Goal: Task Accomplishment & Management: Manage account settings

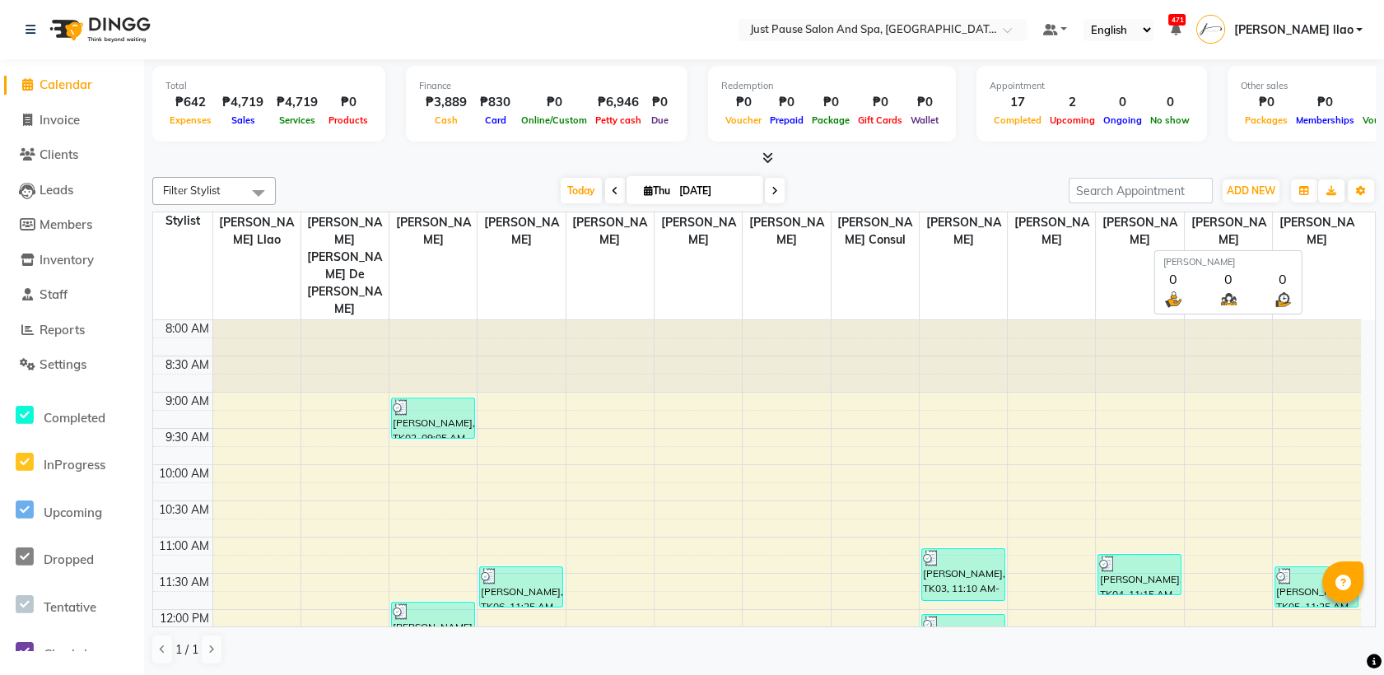
scroll to position [463, 0]
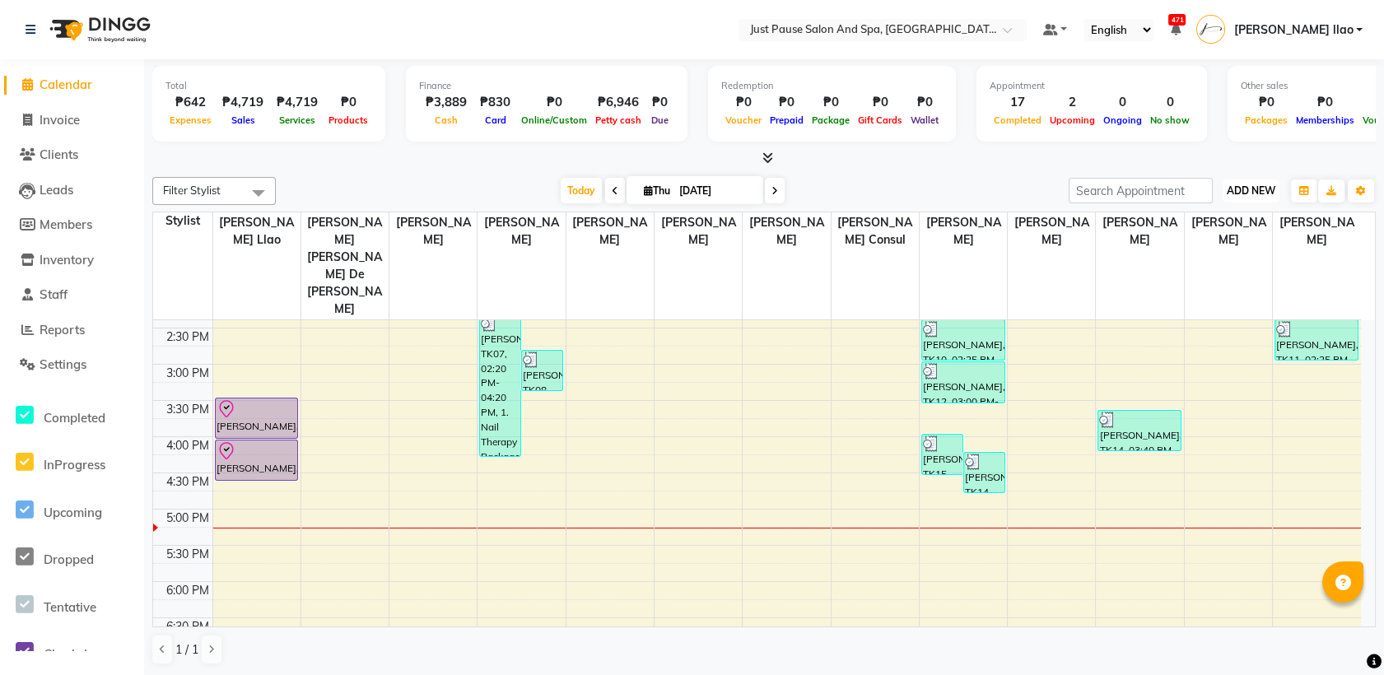
click at [1251, 188] on span "ADD NEW" at bounding box center [1251, 190] width 49 height 12
click at [1235, 220] on button "Add Appointment" at bounding box center [1214, 222] width 130 height 21
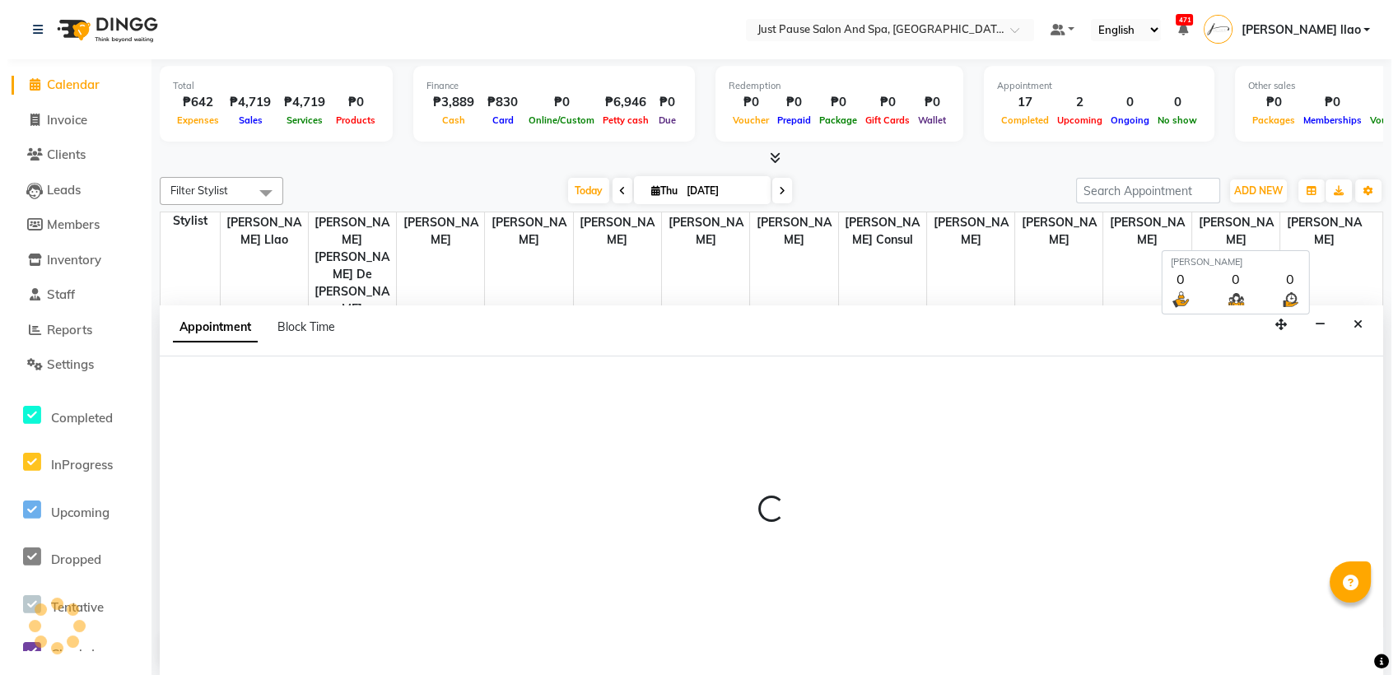
scroll to position [0, 0]
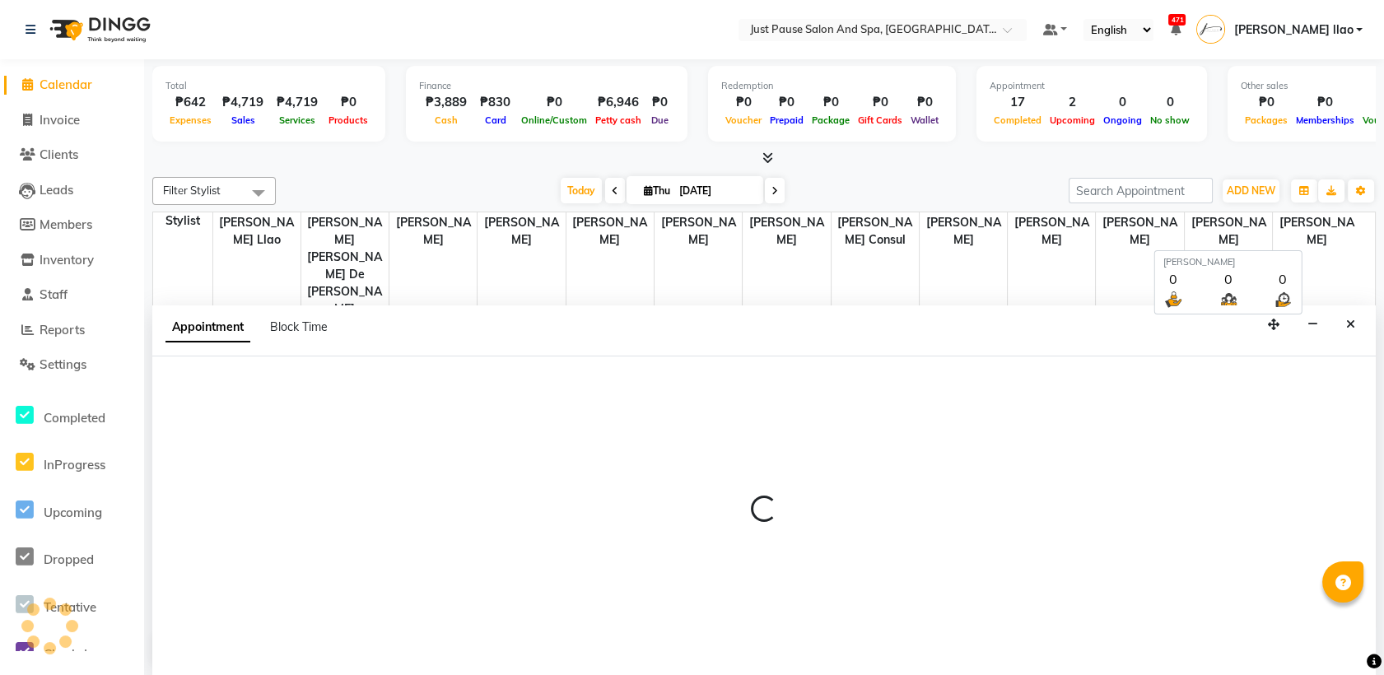
select select "540"
select select "tentative"
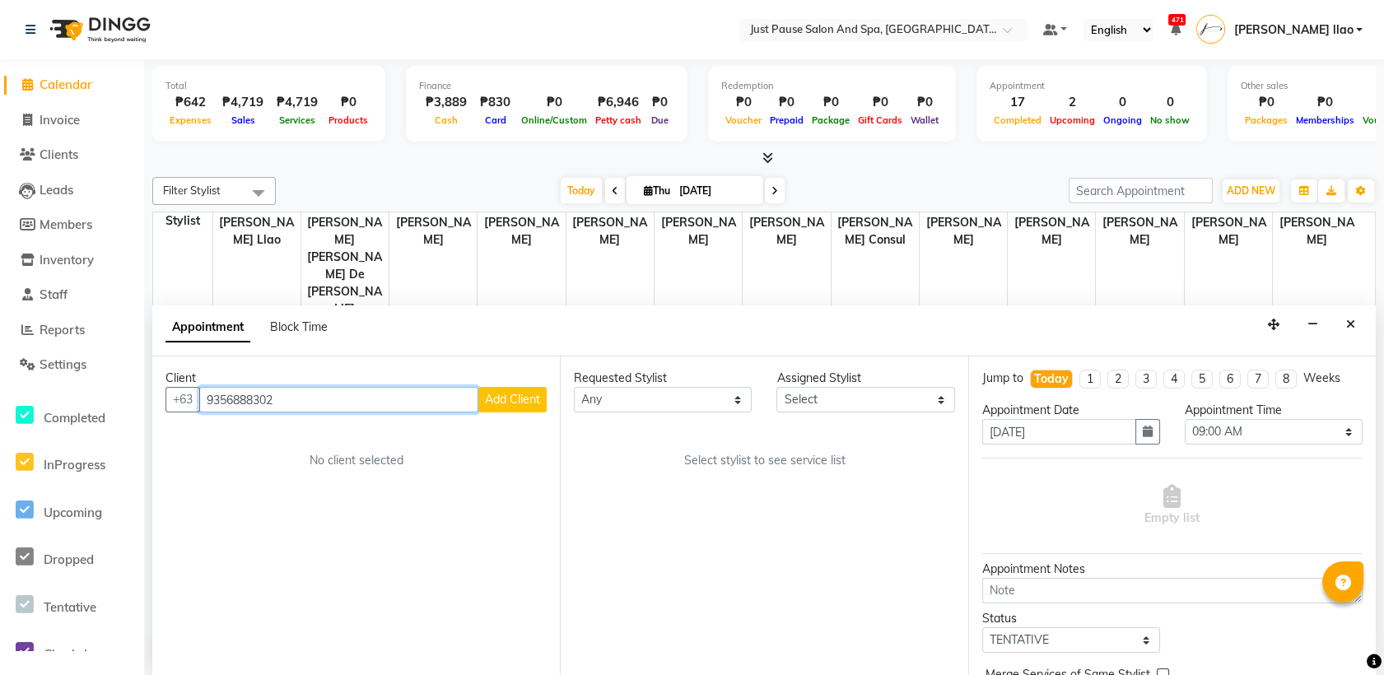
type input "9356888302"
click at [520, 397] on span "Add Client" at bounding box center [512, 399] width 55 height 15
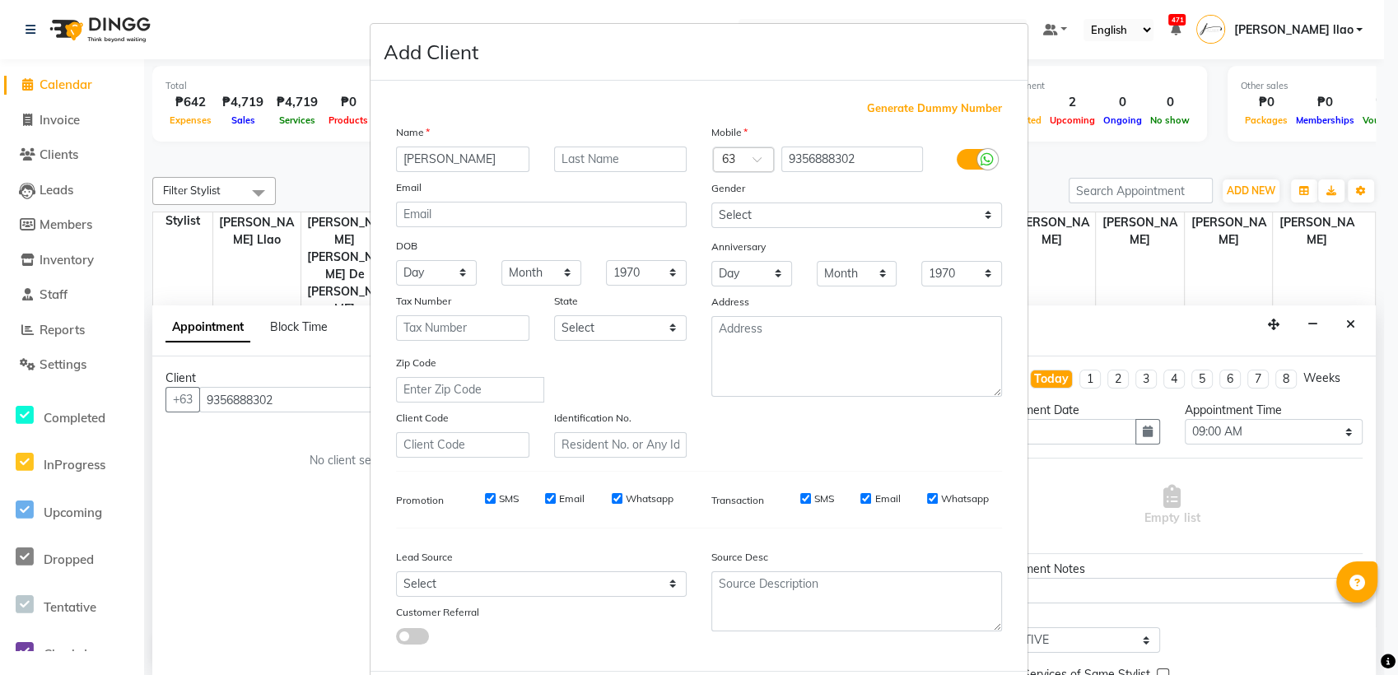
type input "[PERSON_NAME]"
click at [638, 154] on input "text" at bounding box center [620, 160] width 133 height 26
type input "[PERSON_NAME]"
click at [440, 275] on select "Day 01 02 03 04 05 06 07 08 09 10 11 12 13 14 15 16 17 18 19 20 21 22 23 24 25 …" at bounding box center [436, 273] width 81 height 26
select select "15"
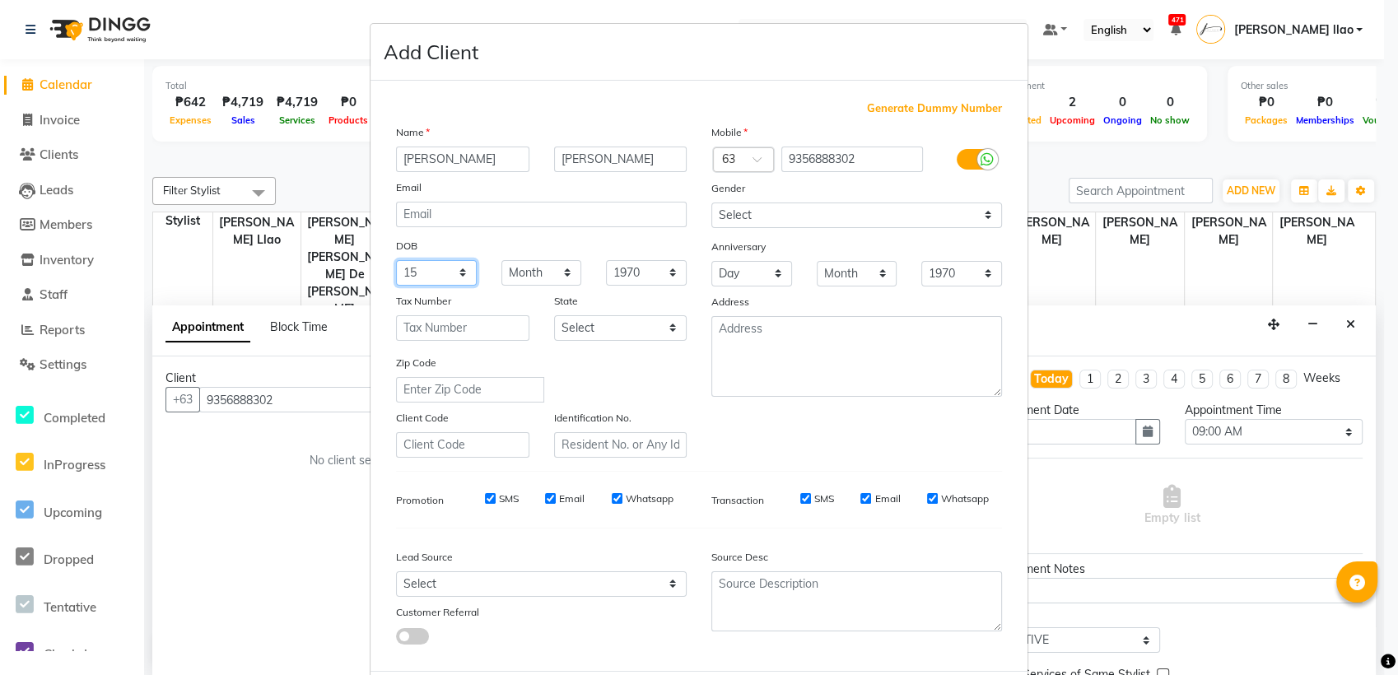
click at [396, 260] on select "Day 01 02 03 04 05 06 07 08 09 10 11 12 13 14 15 16 17 18 19 20 21 22 23 24 25 …" at bounding box center [436, 273] width 81 height 26
click at [539, 282] on select "Month January February March April May June July August September October Novem…" at bounding box center [541, 273] width 81 height 26
select select "06"
click at [501, 260] on select "Month January February March April May June July August September October Novem…" at bounding box center [541, 273] width 81 height 26
click at [632, 272] on select "1940 1941 1942 1943 1944 1945 1946 1947 1948 1949 1950 1951 1952 1953 1954 1955…" at bounding box center [646, 273] width 81 height 26
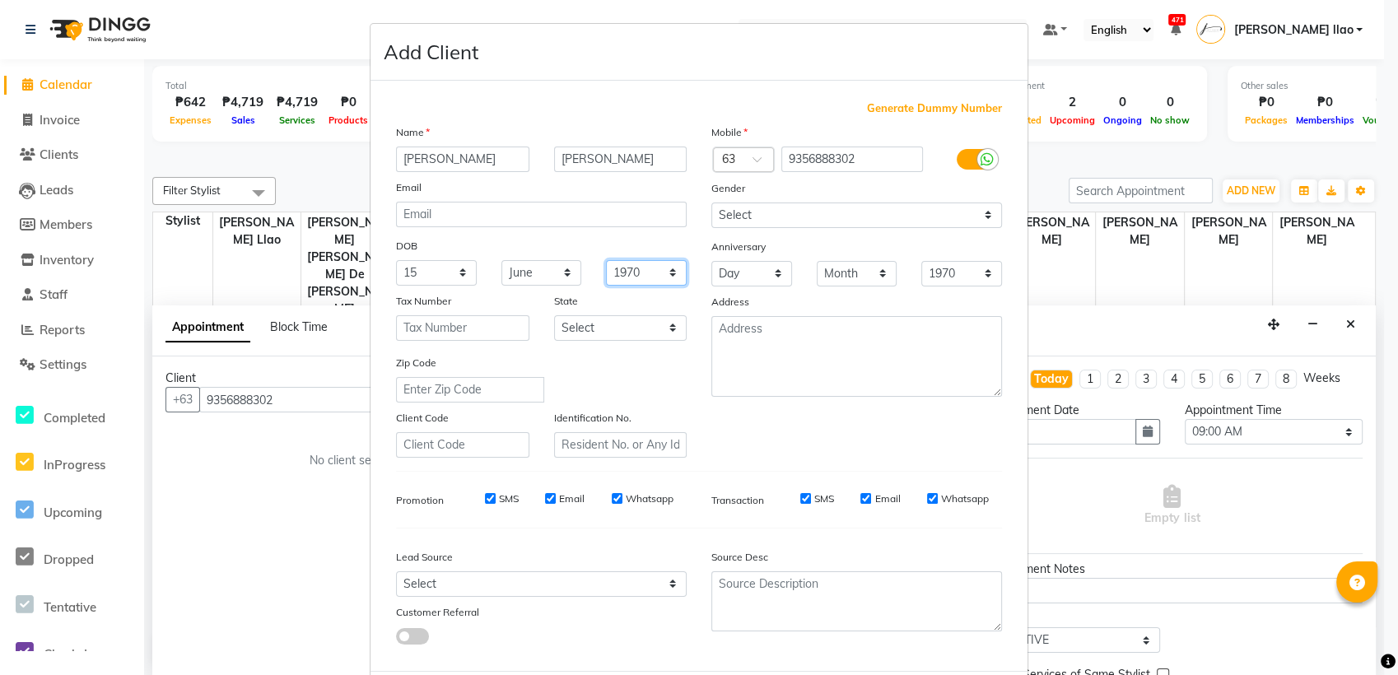
select select "2012"
click at [606, 260] on select "1940 1941 1942 1943 1944 1945 1946 1947 1948 1949 1950 1951 1952 1953 1954 1955…" at bounding box center [646, 273] width 81 height 26
drag, startPoint x: 1366, startPoint y: 471, endPoint x: 1378, endPoint y: 558, distance: 88.0
click at [1378, 558] on ngb-modal-window "Add Client Generate Dummy Number Name [PERSON_NAME] [PERSON_NAME] Email DOB Day…" at bounding box center [699, 337] width 1398 height 675
click at [1366, 508] on ngb-modal-window "Add Client Generate Dummy Number Name [PERSON_NAME] [PERSON_NAME] Email DOB Day…" at bounding box center [699, 337] width 1398 height 675
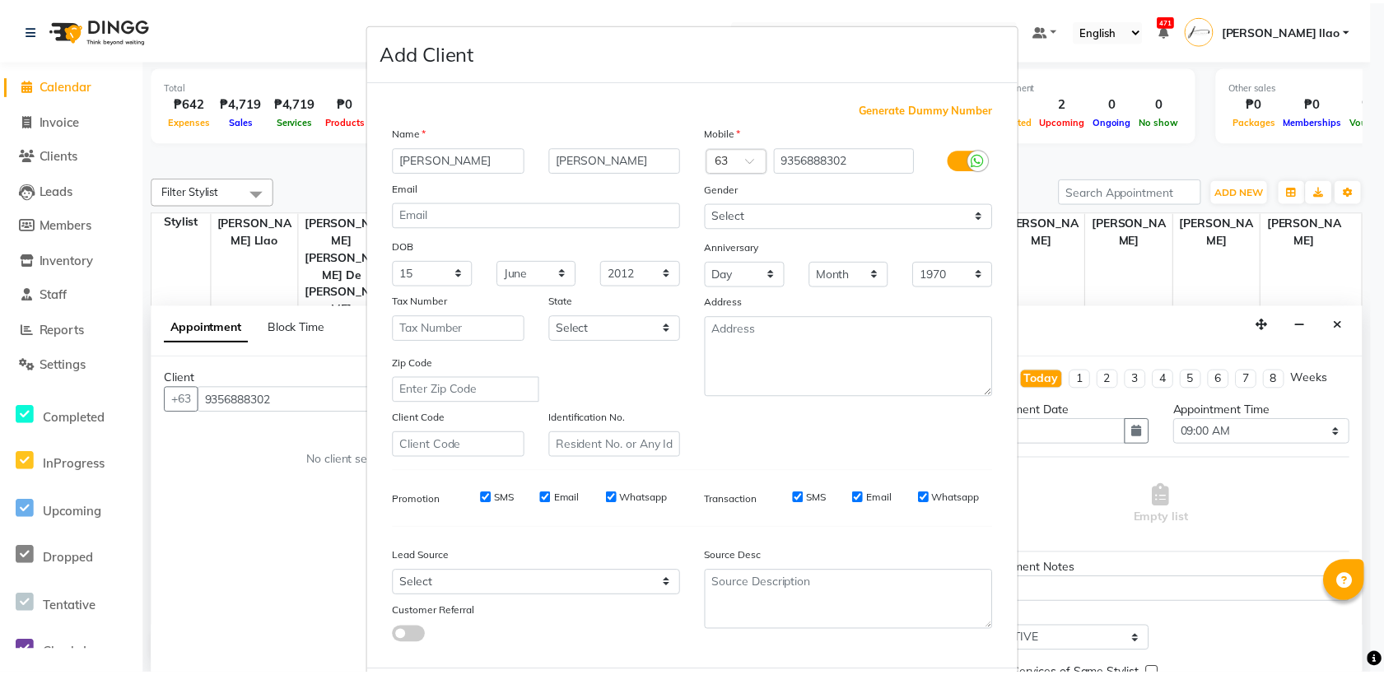
scroll to position [81, 0]
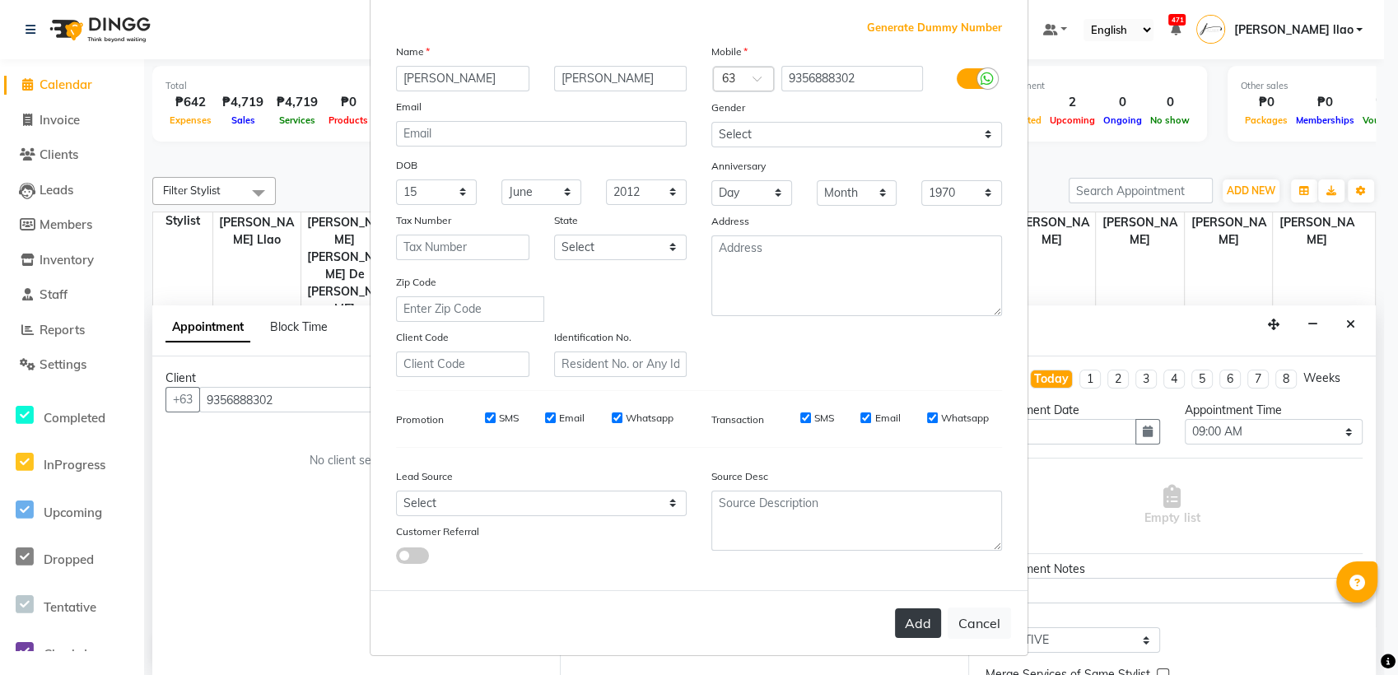
click at [914, 617] on button "Add" at bounding box center [918, 623] width 46 height 30
select select
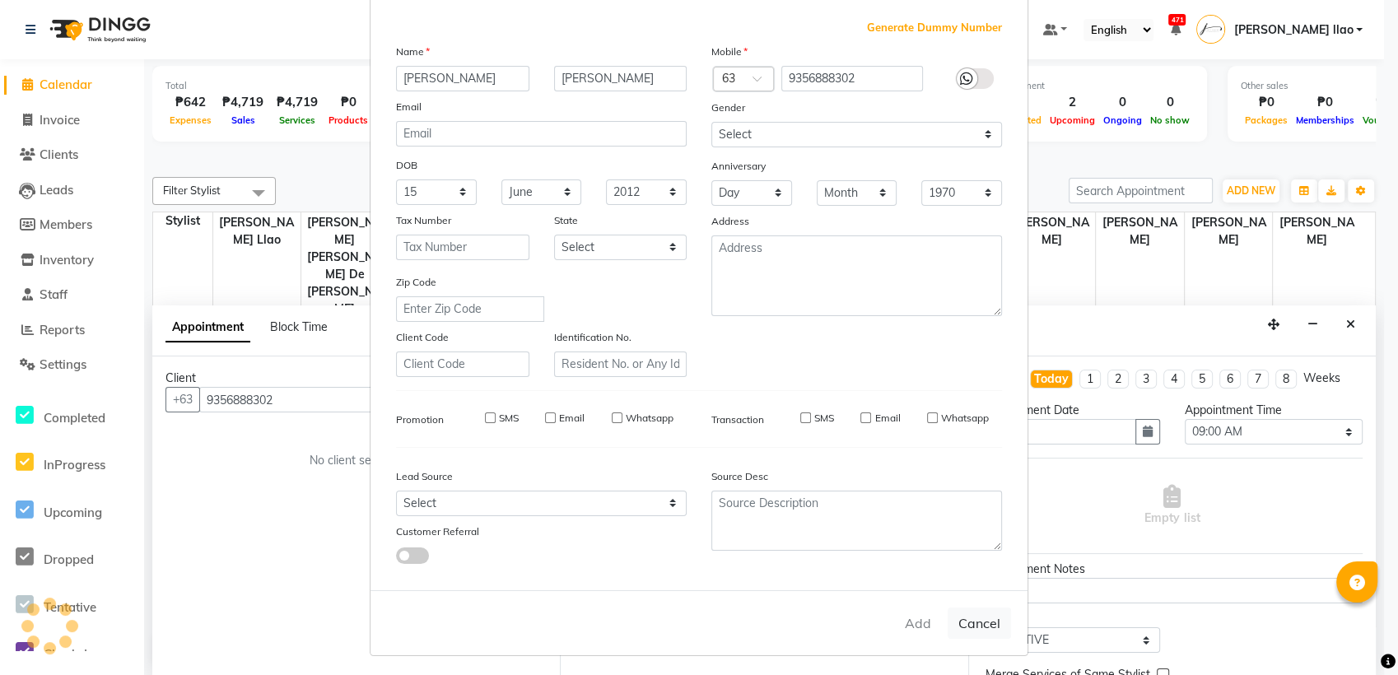
select select
checkbox input "false"
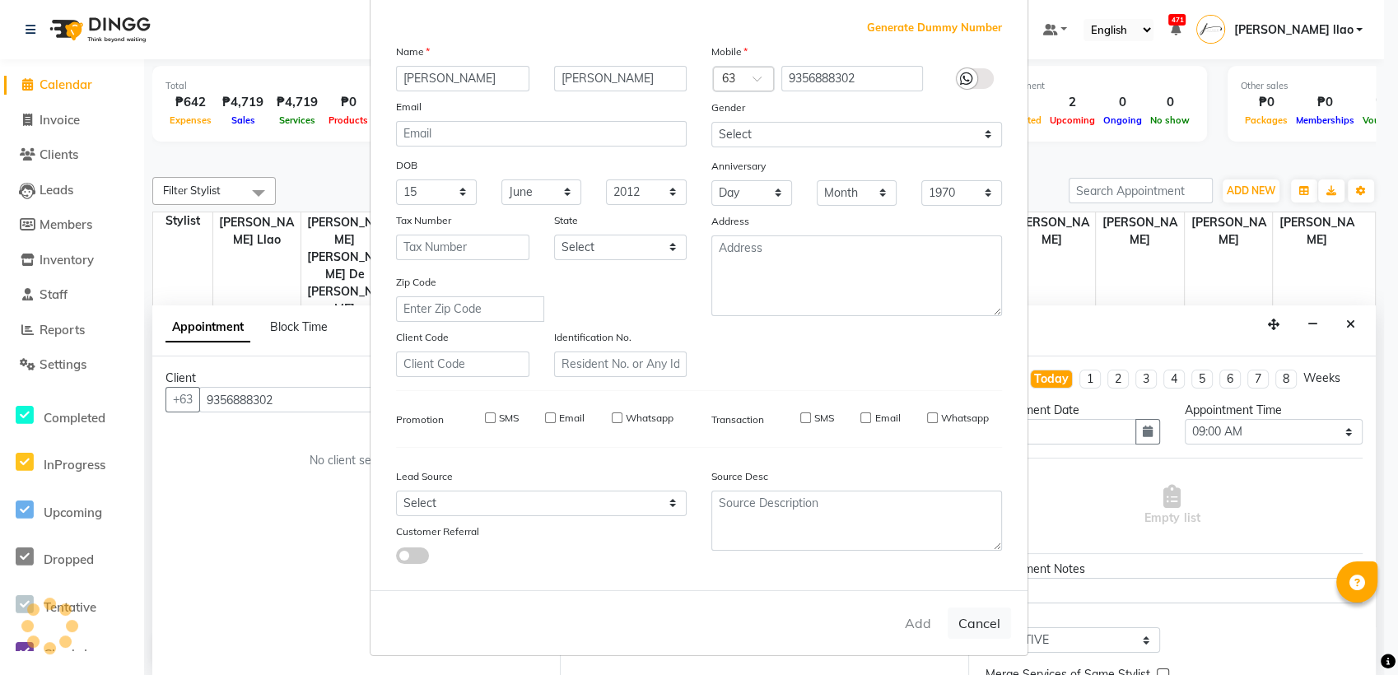
checkbox input "false"
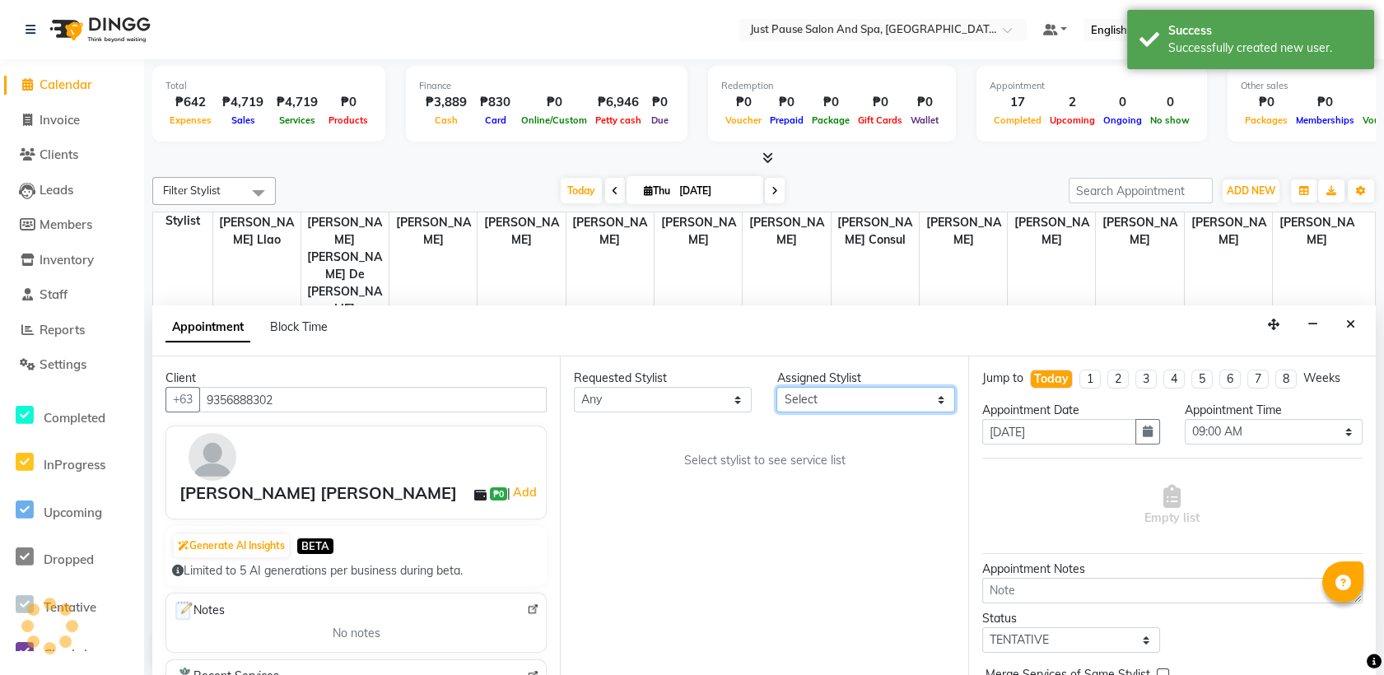
click at [886, 399] on select "Select [PERSON_NAME] [PERSON_NAME] [PERSON_NAME] llao [PERSON_NAME] [PERSON_NAM…" at bounding box center [865, 400] width 178 height 26
select select "30379"
click at [776, 387] on select "Select [PERSON_NAME] [PERSON_NAME] [PERSON_NAME] llao [PERSON_NAME] [PERSON_NAM…" at bounding box center [865, 400] width 178 height 26
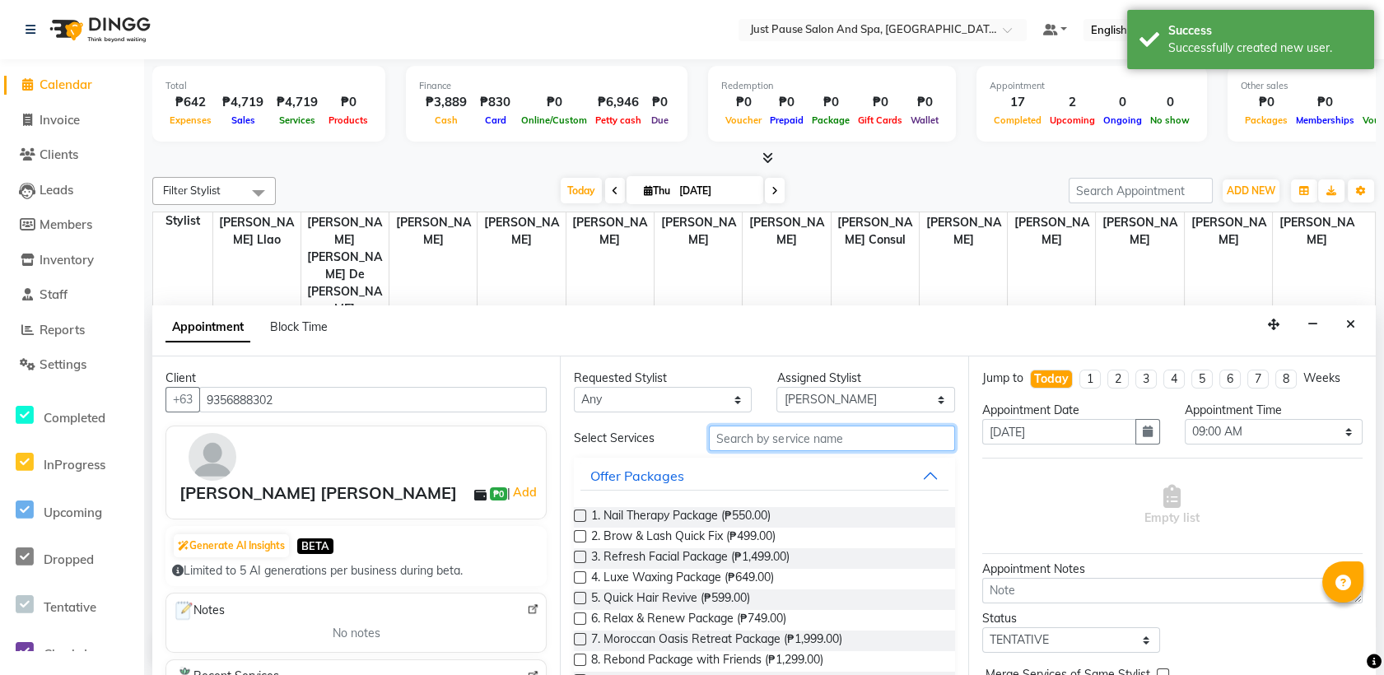
click at [830, 440] on input "text" at bounding box center [831, 439] width 245 height 26
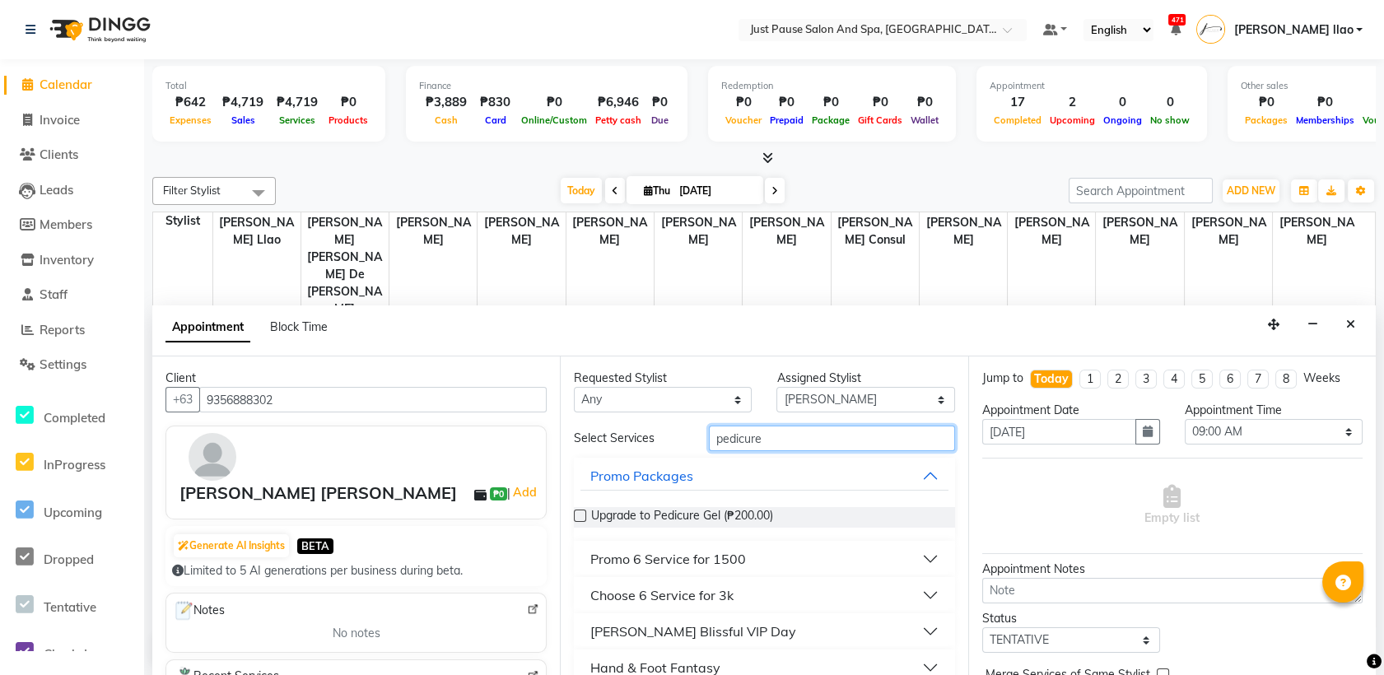
type input "pedicure"
click at [682, 664] on div "Hand & Foot Fantasy" at bounding box center [655, 668] width 130 height 20
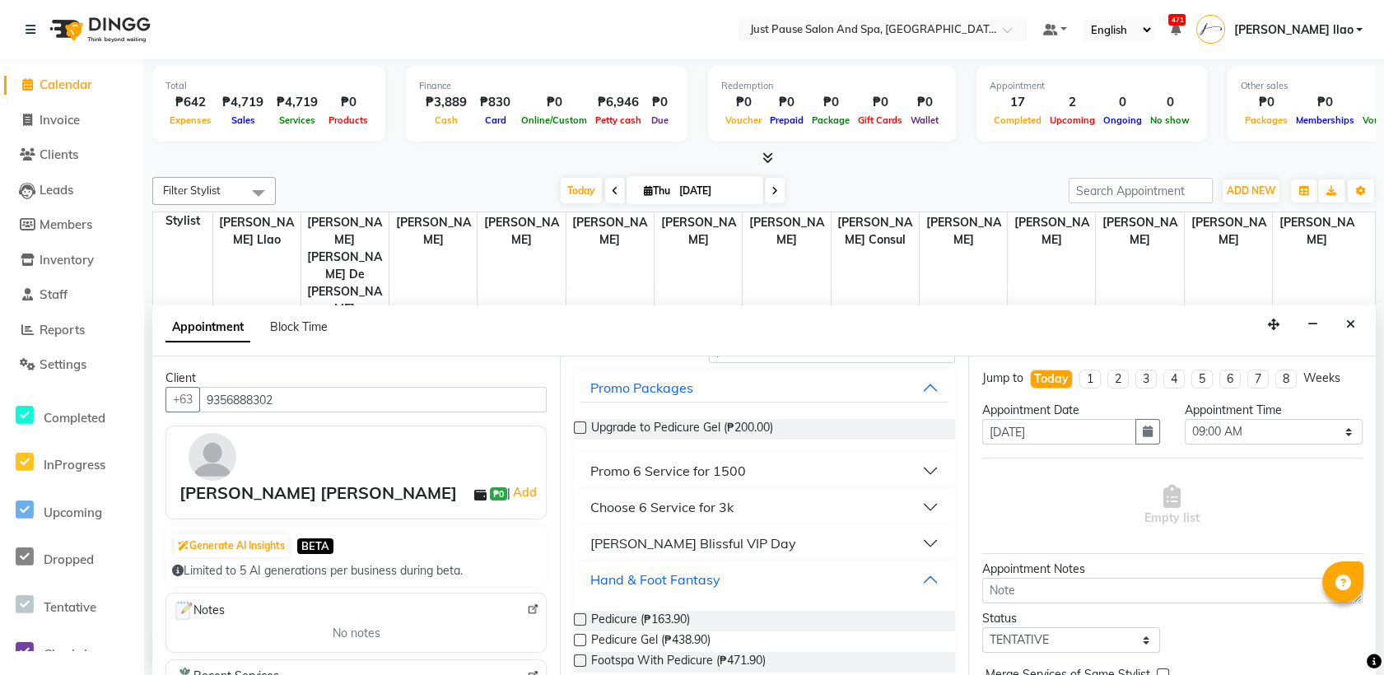
scroll to position [121, 0]
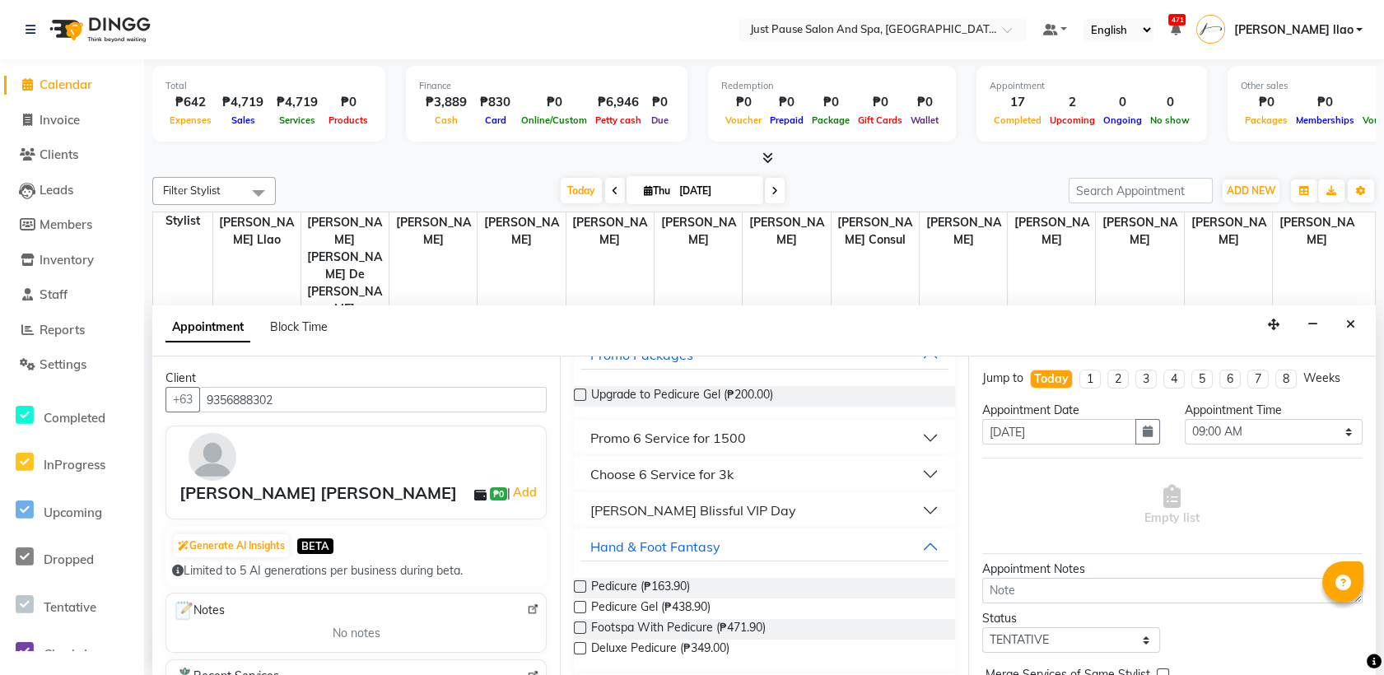
click at [581, 590] on label at bounding box center [580, 587] width 12 height 12
click at [581, 590] on input "checkbox" at bounding box center [579, 588] width 11 height 11
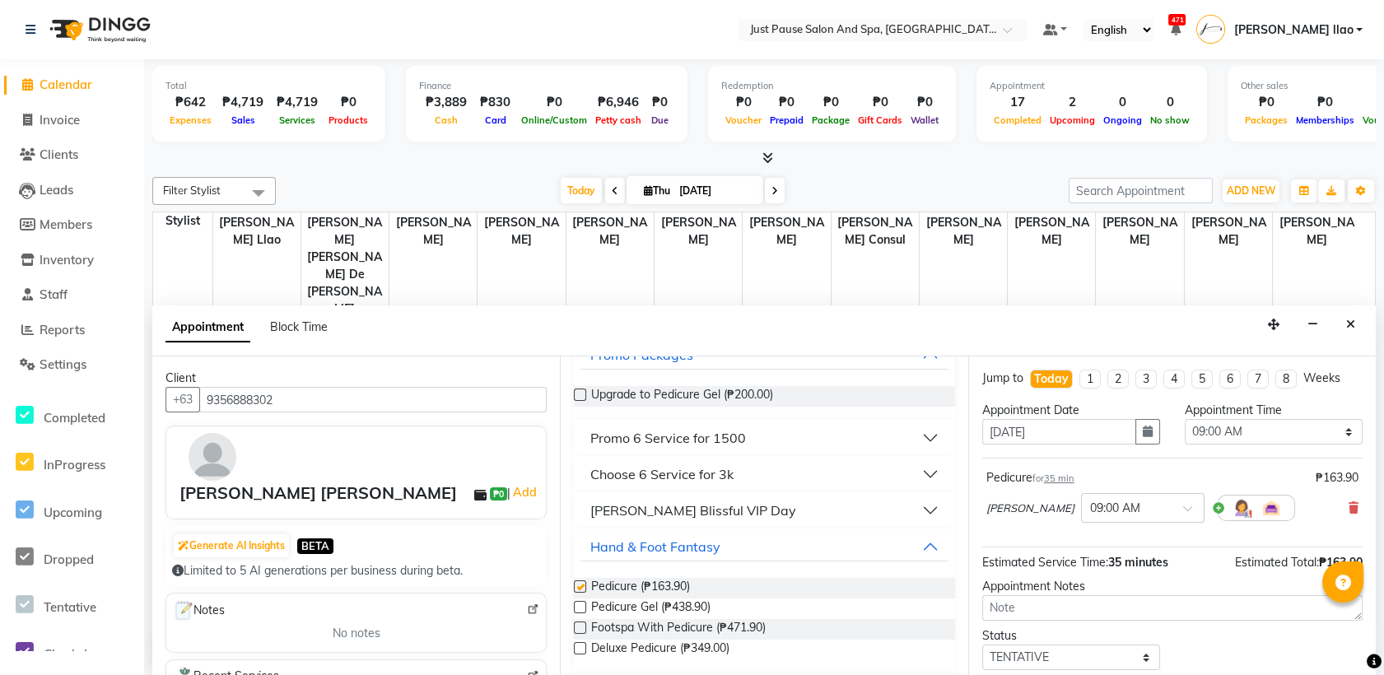
checkbox input "false"
click at [1311, 434] on select "Select 09:00 AM 09:05 AM 09:10 AM 09:15 AM 09:20 AM 09:25 AM 09:30 AM 09:35 AM …" at bounding box center [1274, 432] width 178 height 26
select select "1065"
click at [1185, 419] on select "Select 09:00 AM 09:05 AM 09:10 AM 09:15 AM 09:20 AM 09:25 AM 09:30 AM 09:35 AM …" at bounding box center [1274, 432] width 178 height 26
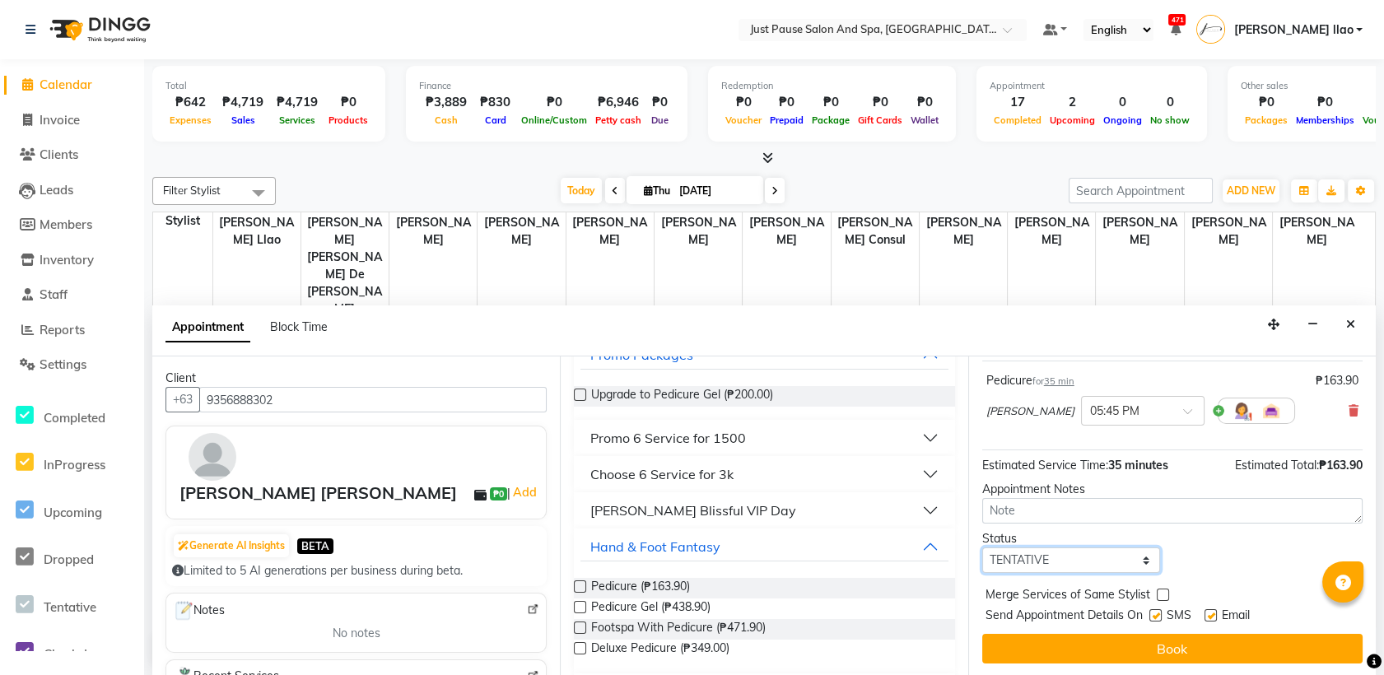
click at [1080, 558] on select "Select TENTATIVE CONFIRM CHECK-IN UPCOMING" at bounding box center [1071, 561] width 178 height 26
select select "check-in"
click at [982, 548] on select "Select TENTATIVE CONFIRM CHECK-IN UPCOMING" at bounding box center [1071, 561] width 178 height 26
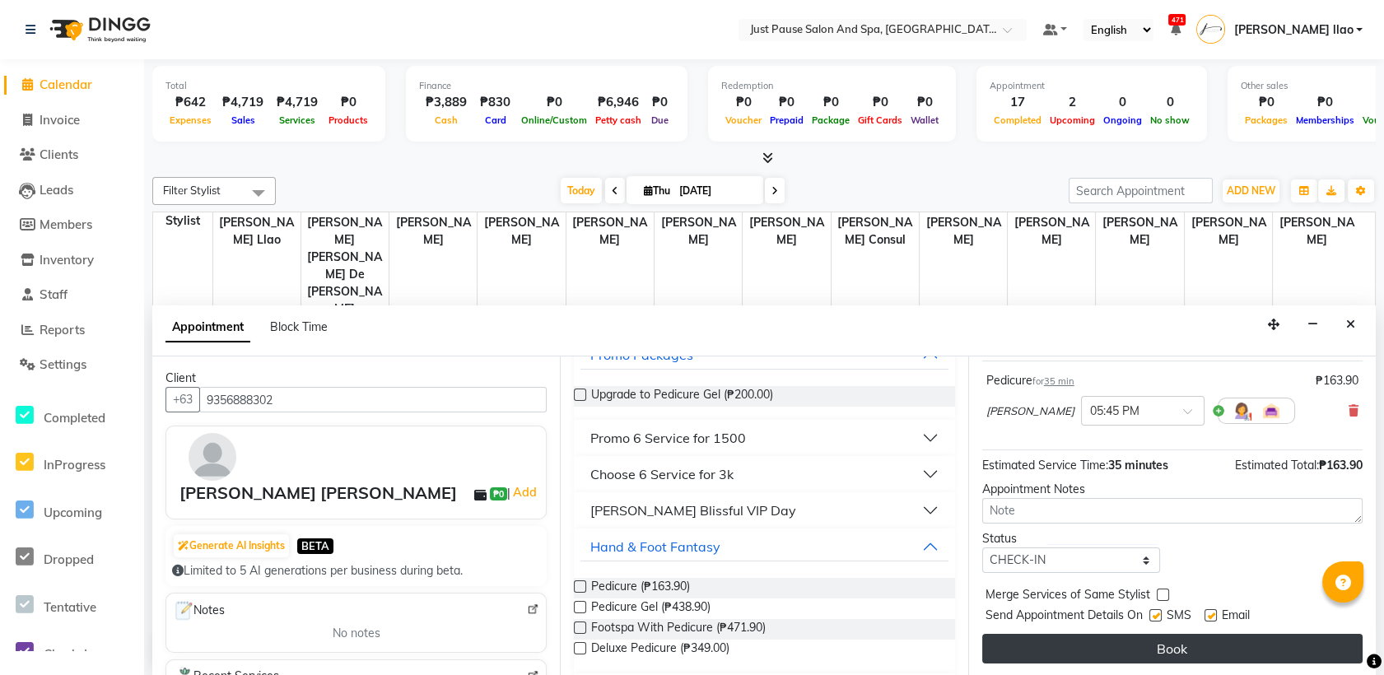
click at [1151, 642] on button "Book" at bounding box center [1172, 649] width 380 height 30
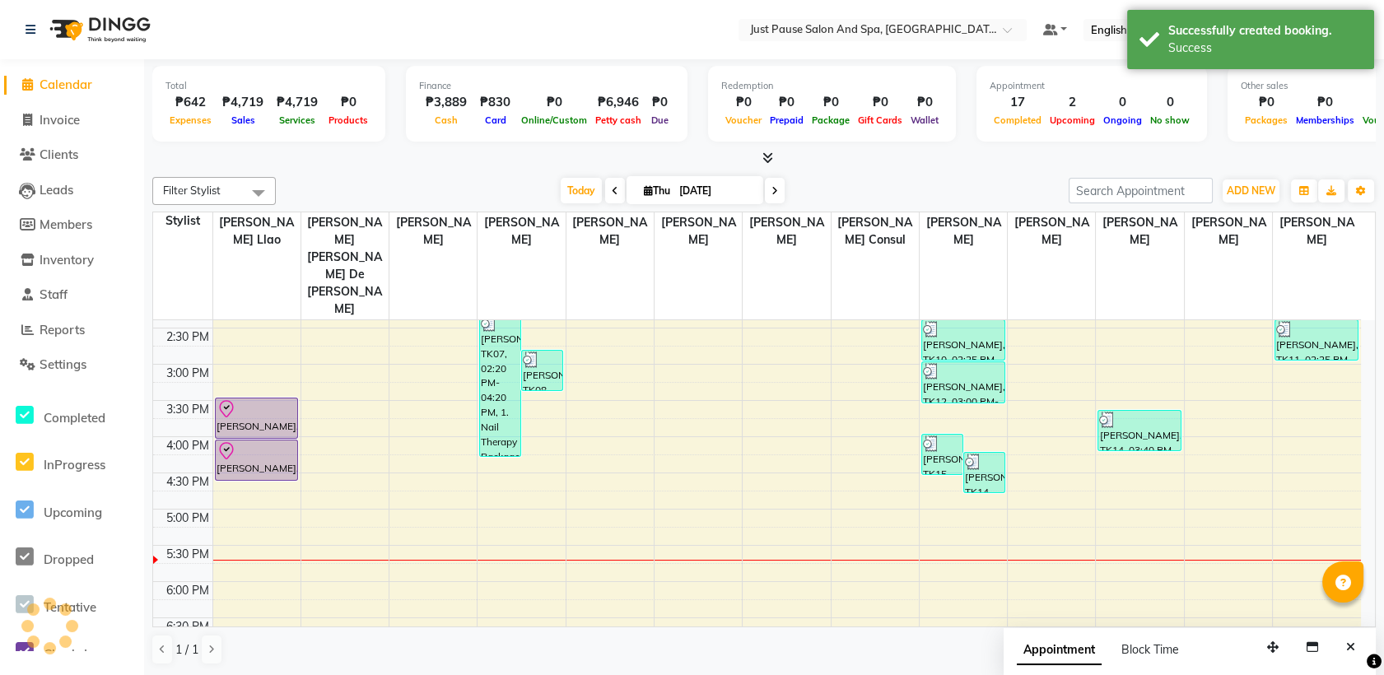
scroll to position [0, 0]
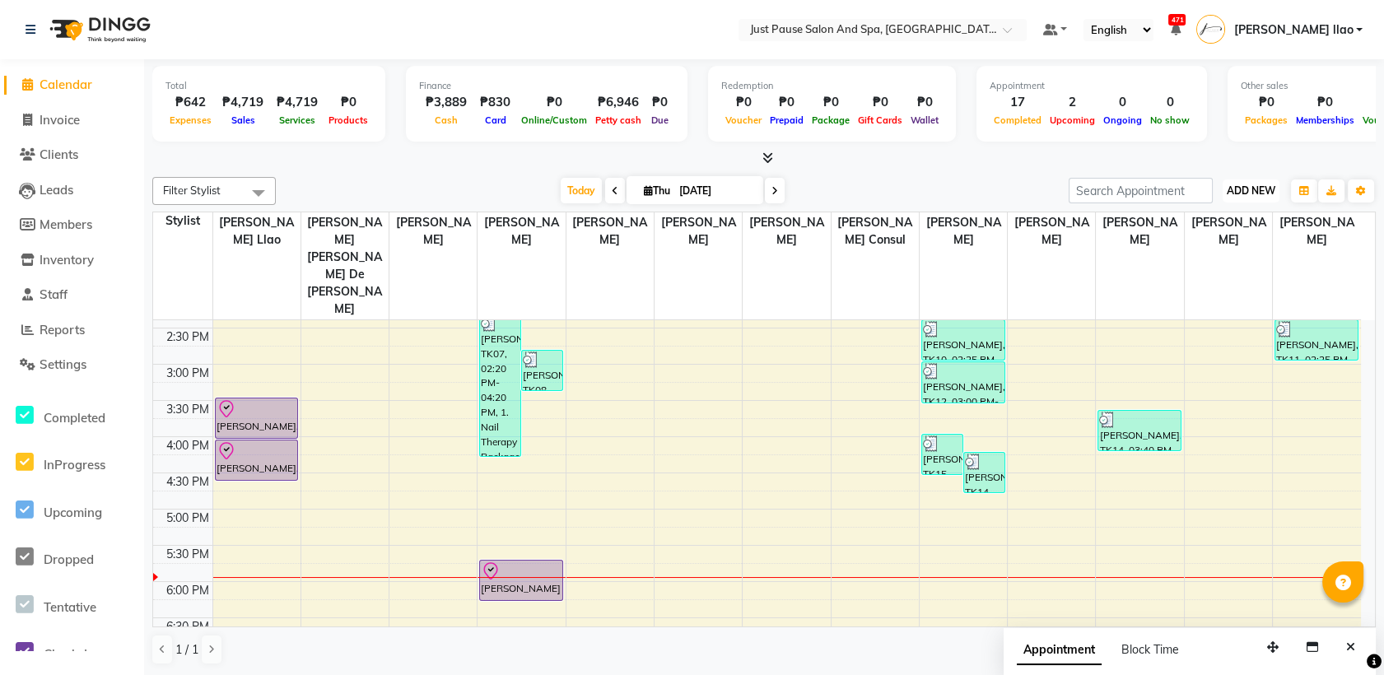
click at [1252, 188] on span "ADD NEW" at bounding box center [1251, 190] width 49 height 12
click at [1239, 221] on button "Add Appointment" at bounding box center [1214, 222] width 130 height 21
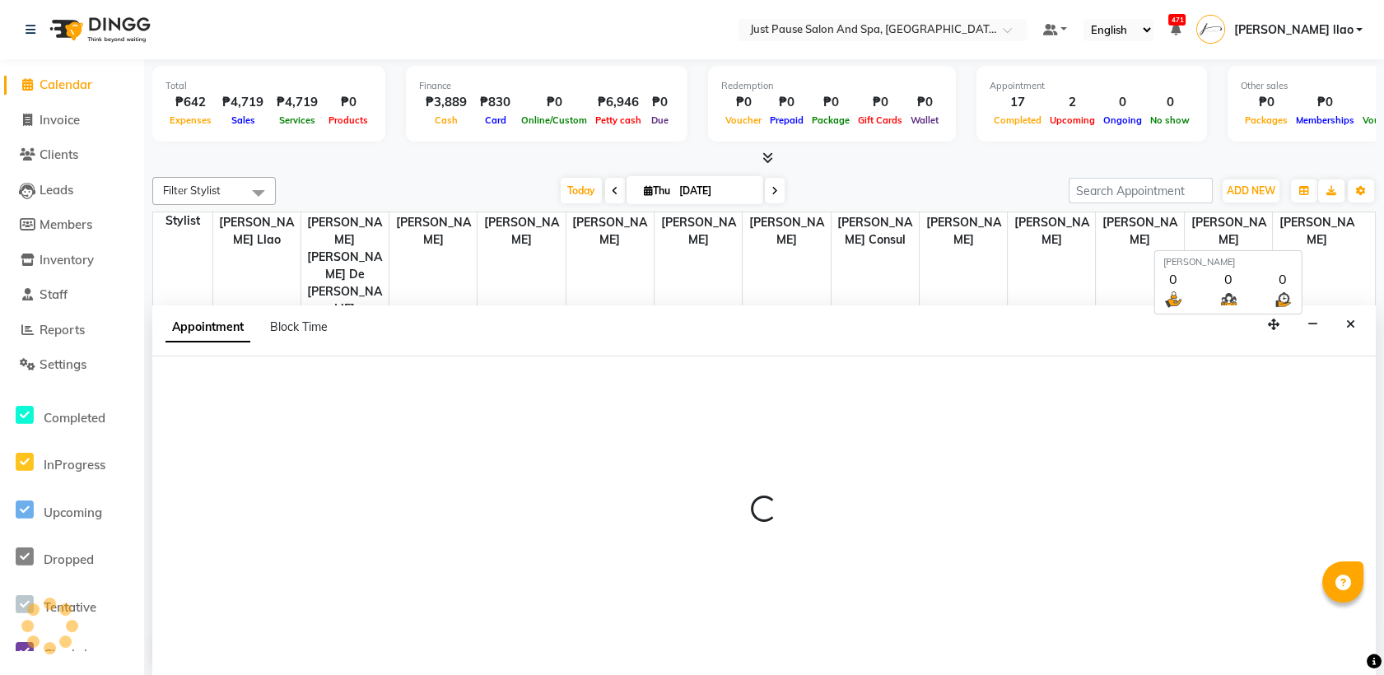
select select "540"
select select "tentative"
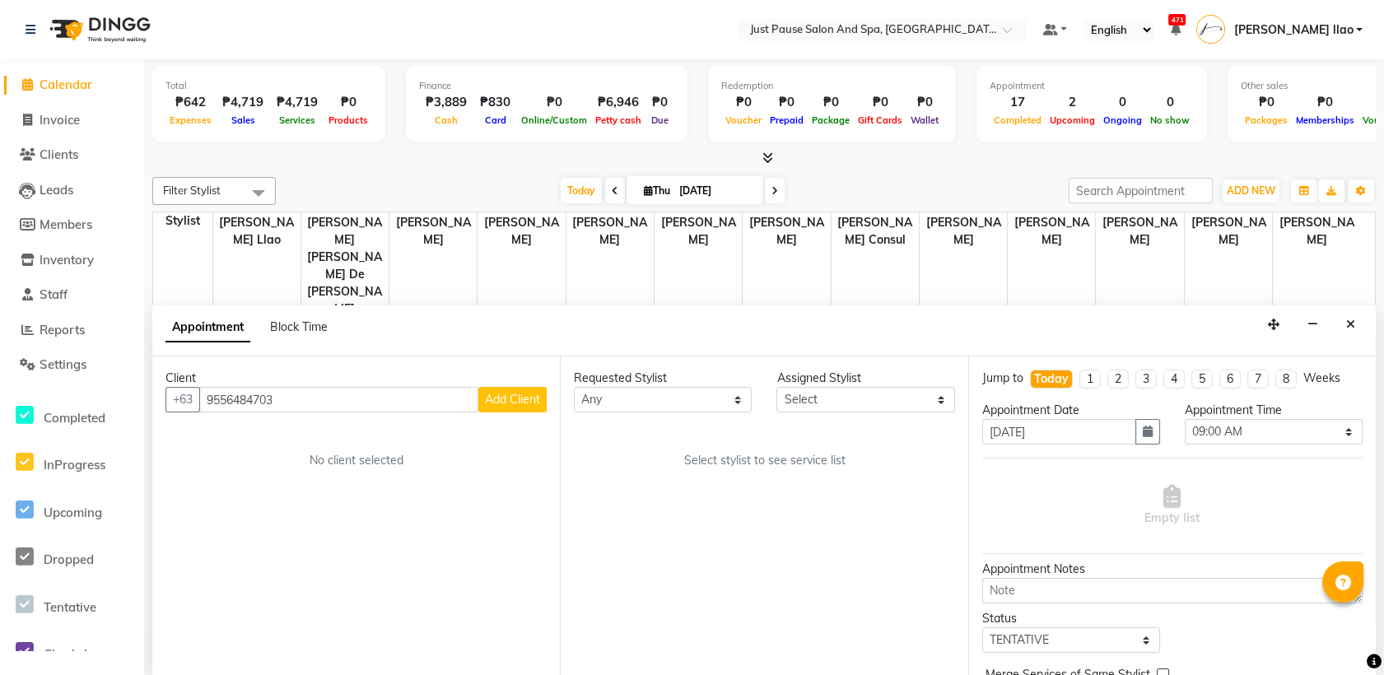
type input "9556484703"
click at [531, 404] on span "Add Client" at bounding box center [512, 399] width 55 height 15
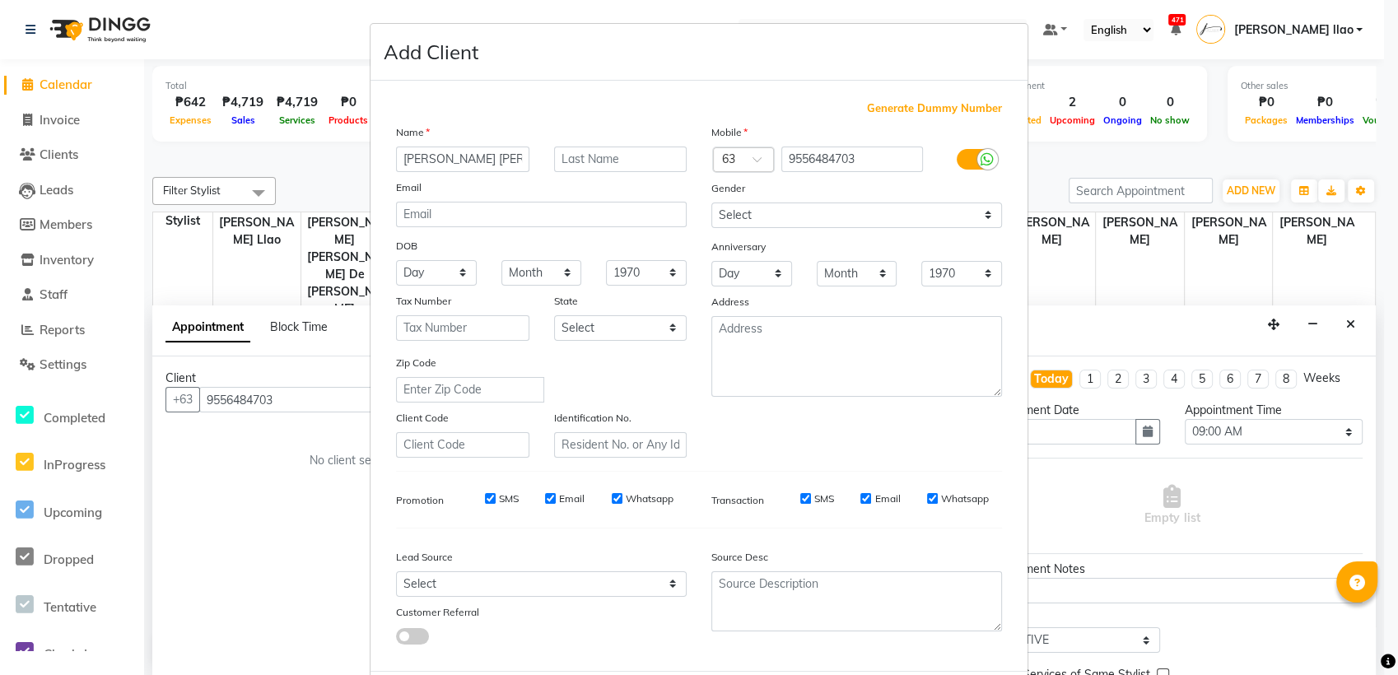
type input "[PERSON_NAME] [PERSON_NAME]"
click at [641, 162] on input "text" at bounding box center [620, 160] width 133 height 26
type input "Plata"
click at [438, 276] on select "Day 01 02 03 04 05 06 07 08 09 10 11 12 13 14 15 16 17 18 19 20 21 22 23 24 25 …" at bounding box center [436, 273] width 81 height 26
select select "07"
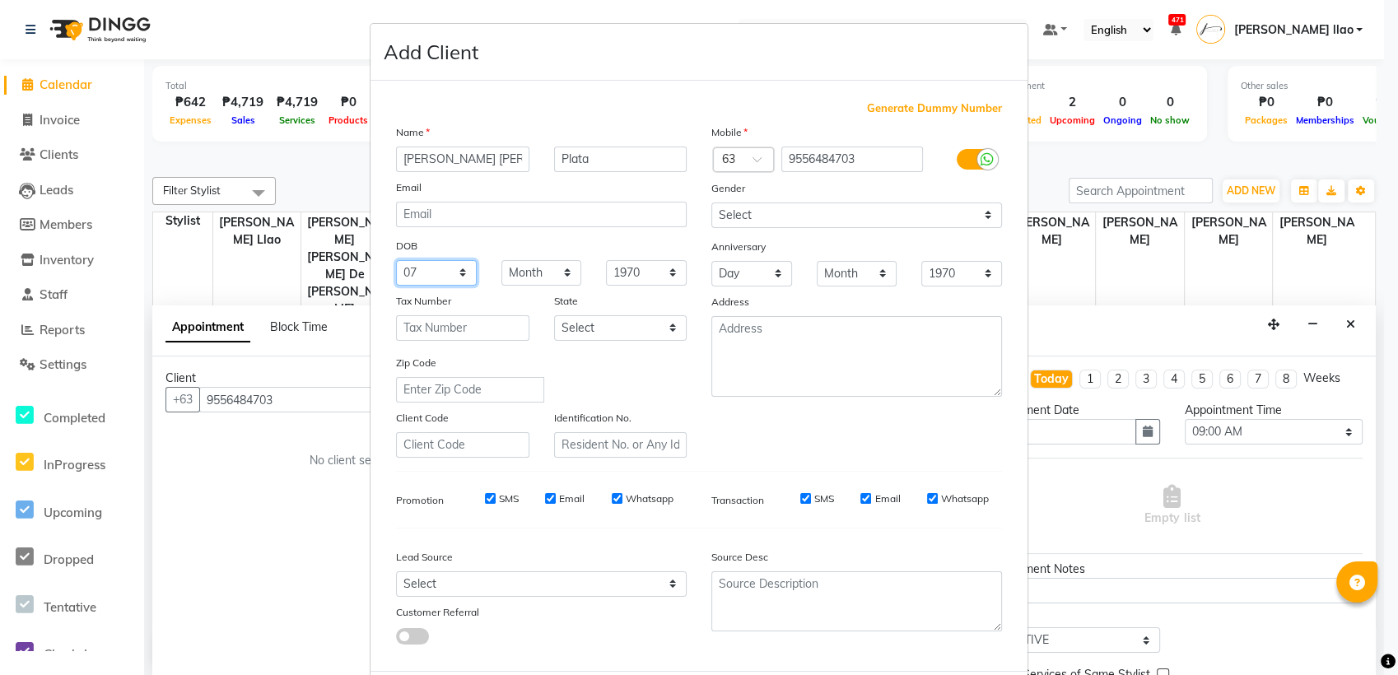
click at [396, 260] on select "Day 01 02 03 04 05 06 07 08 09 10 11 12 13 14 15 16 17 18 19 20 21 22 23 24 25 …" at bounding box center [436, 273] width 81 height 26
click at [518, 273] on select "Month January February March April May June July August September October Novem…" at bounding box center [541, 273] width 81 height 26
select select "09"
click at [501, 260] on select "Month January February March April May June July August September October Novem…" at bounding box center [541, 273] width 81 height 26
click at [639, 273] on select "1940 1941 1942 1943 1944 1945 1946 1947 1948 1949 1950 1951 1952 1953 1954 1955…" at bounding box center [646, 273] width 81 height 26
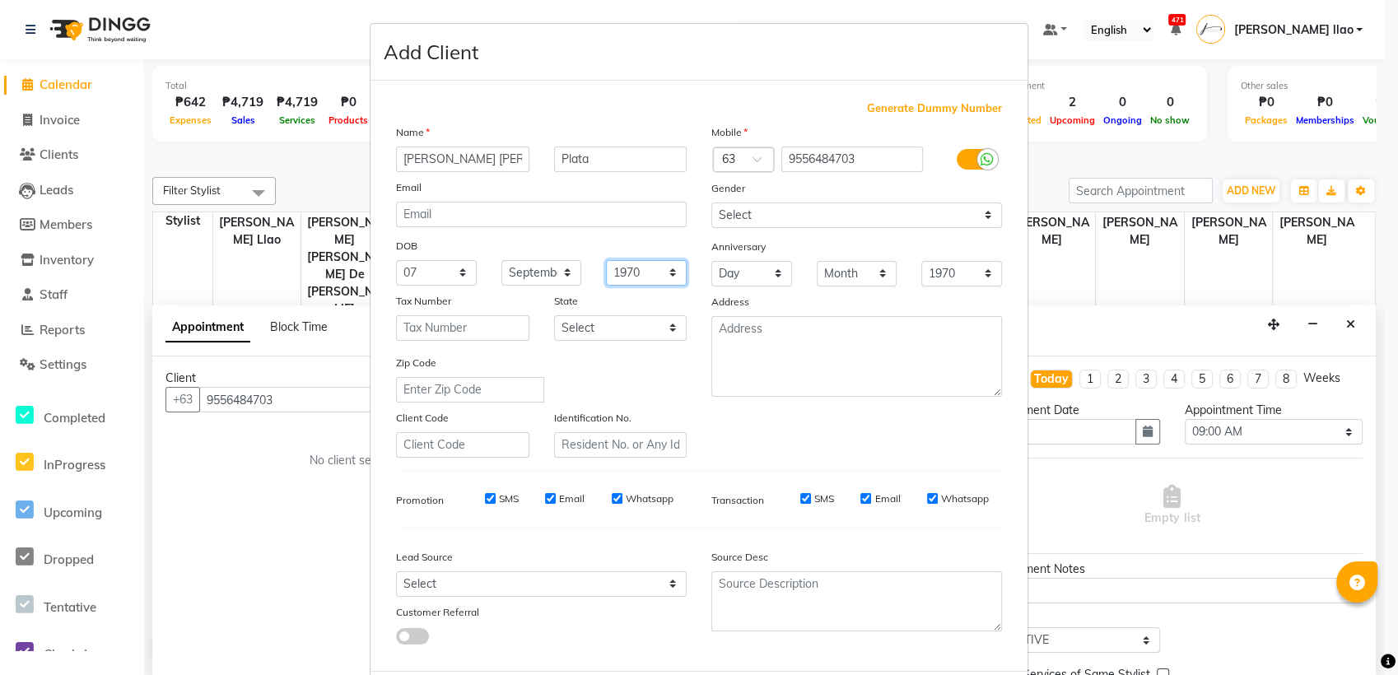
select select "1991"
click at [606, 260] on select "1940 1941 1942 1943 1944 1945 1946 1947 1948 1949 1950 1951 1952 1953 1954 1955…" at bounding box center [646, 273] width 81 height 26
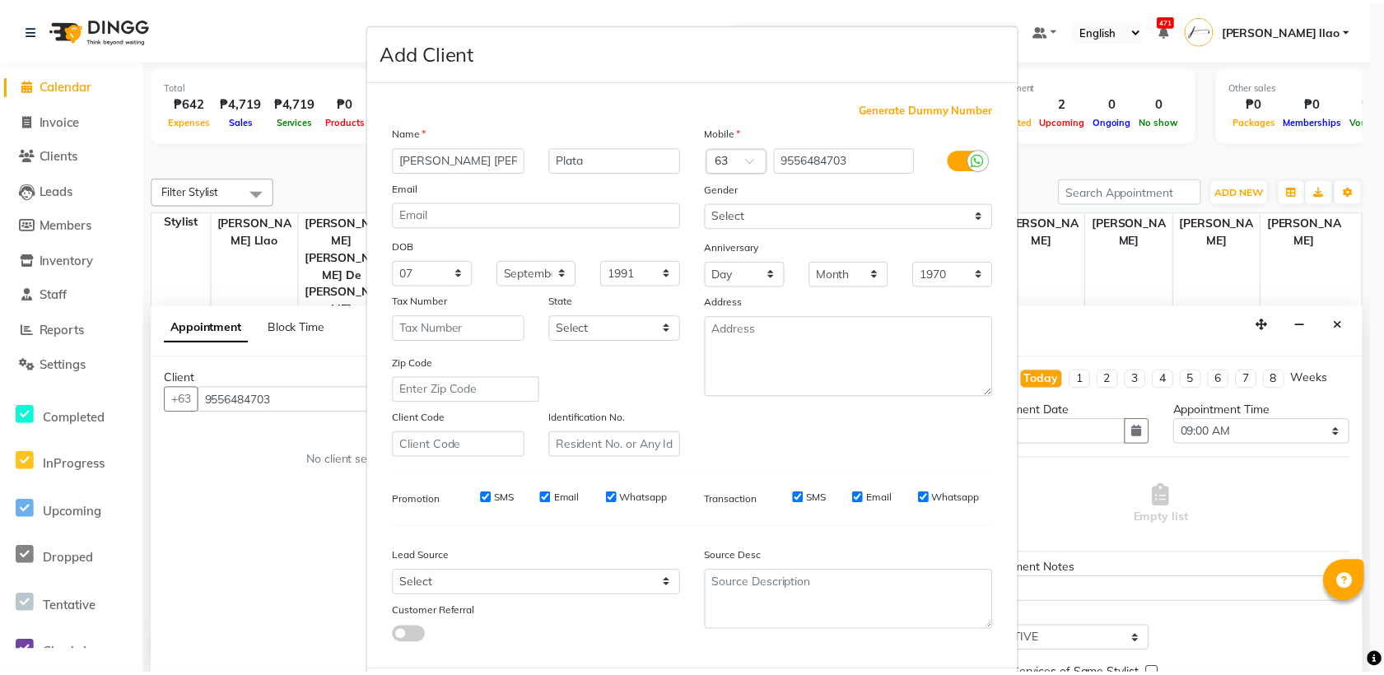
scroll to position [81, 0]
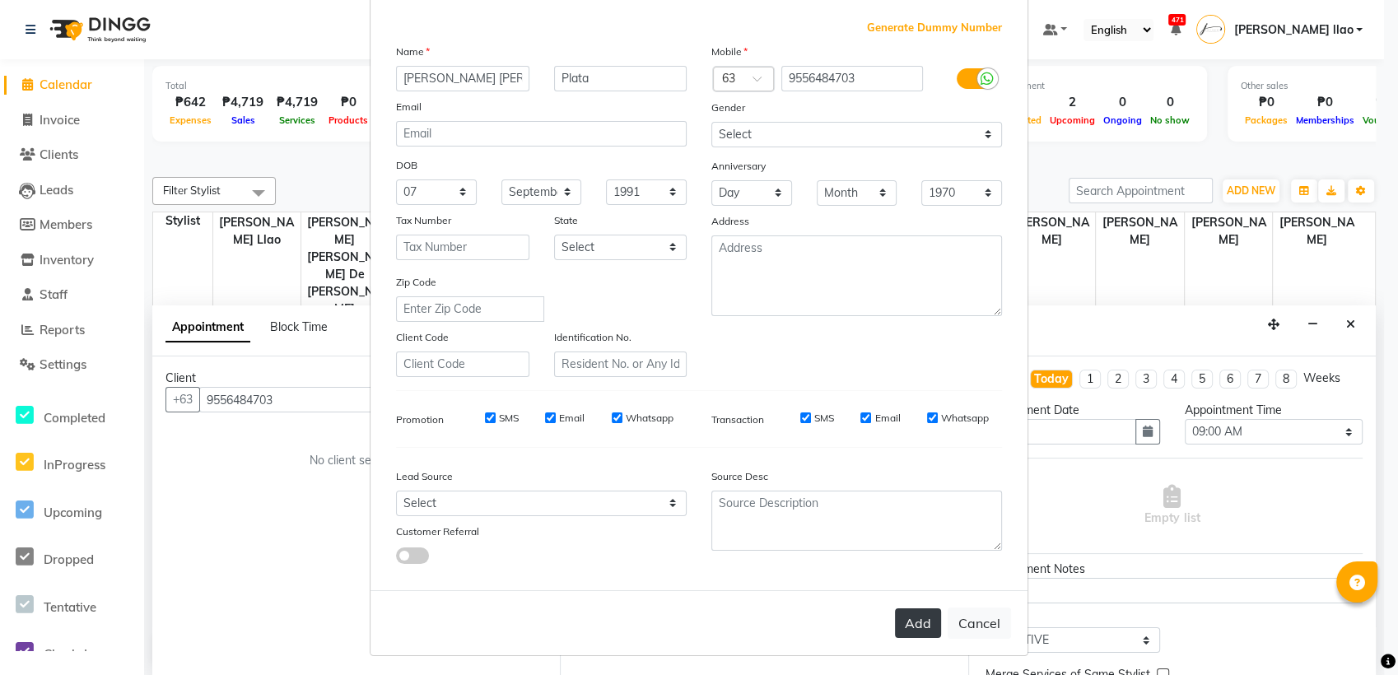
click at [907, 618] on button "Add" at bounding box center [918, 623] width 46 height 30
select select
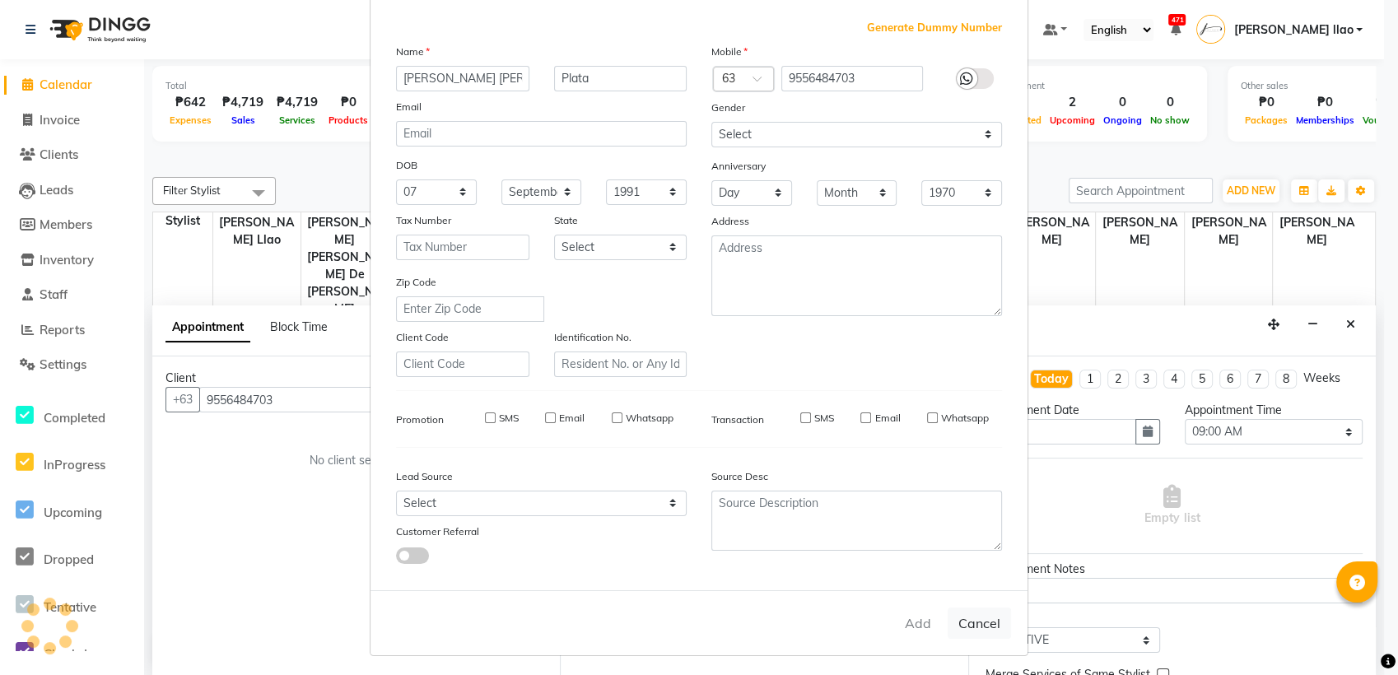
select select
checkbox input "false"
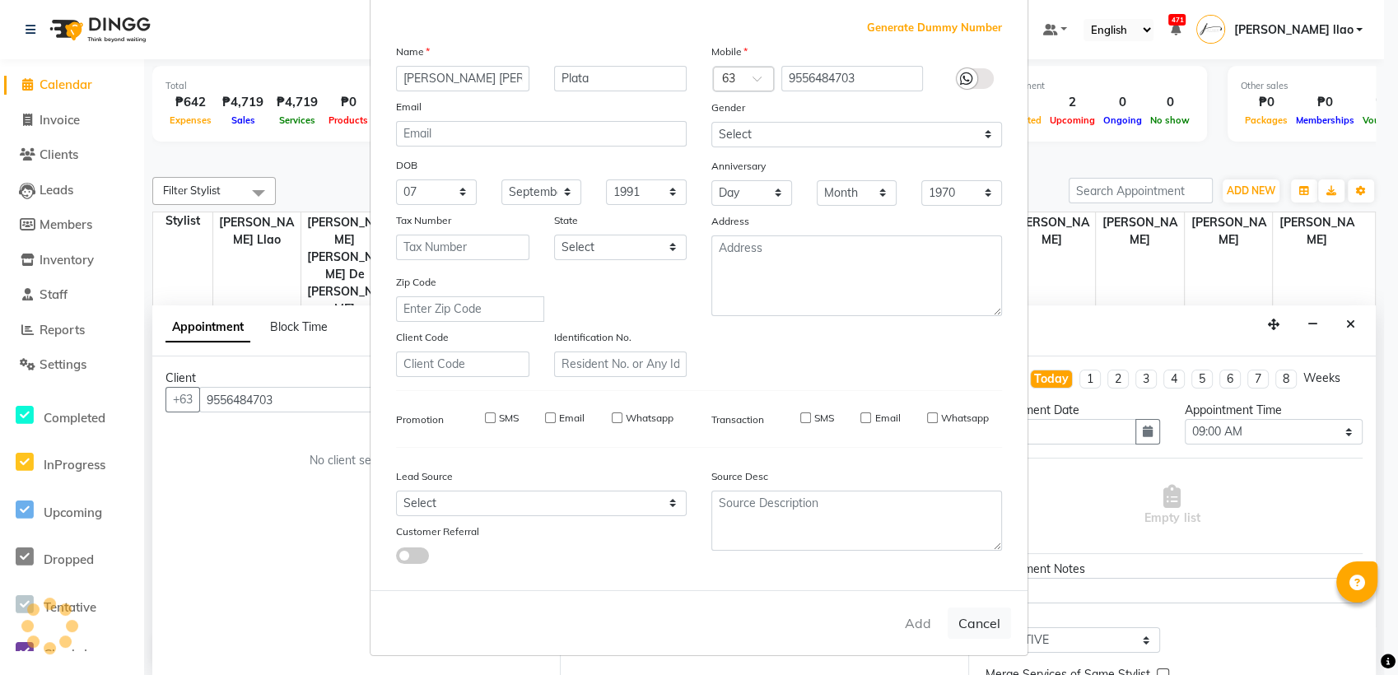
checkbox input "false"
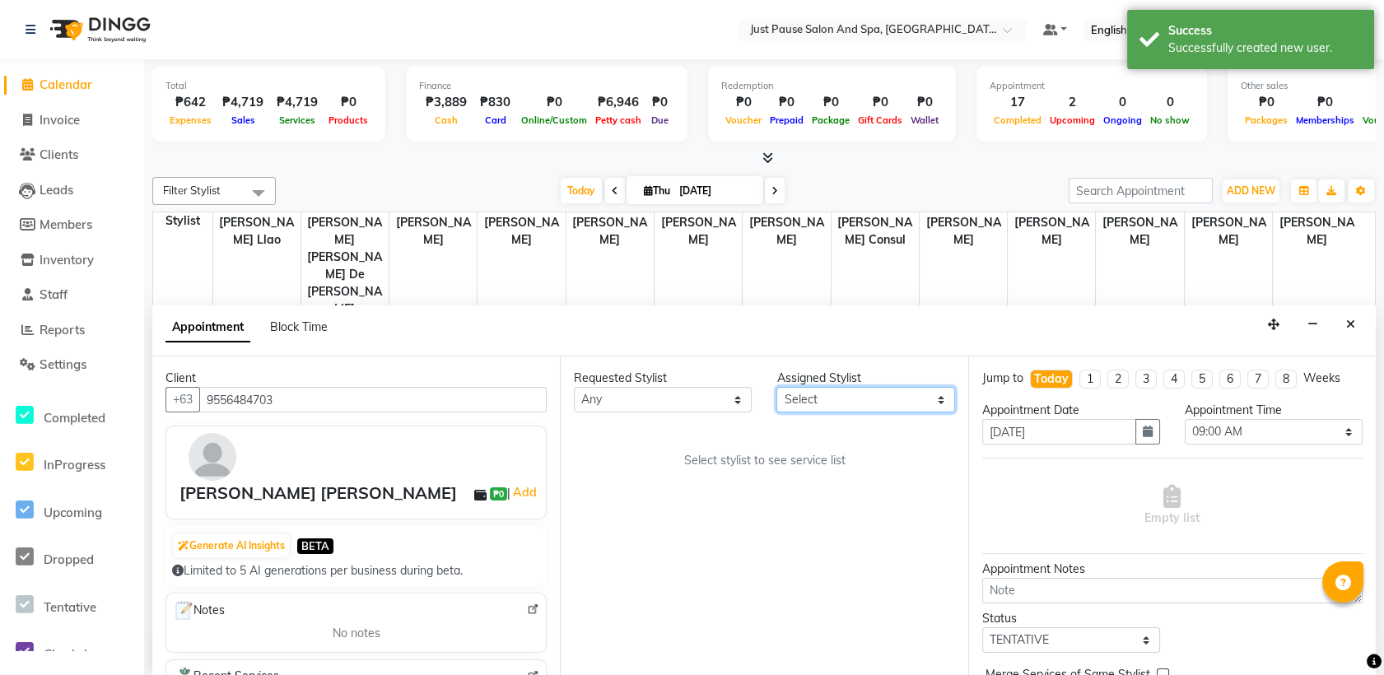
click at [897, 395] on select "Select [PERSON_NAME] [PERSON_NAME] [PERSON_NAME] llao [PERSON_NAME] [PERSON_NAM…" at bounding box center [865, 400] width 178 height 26
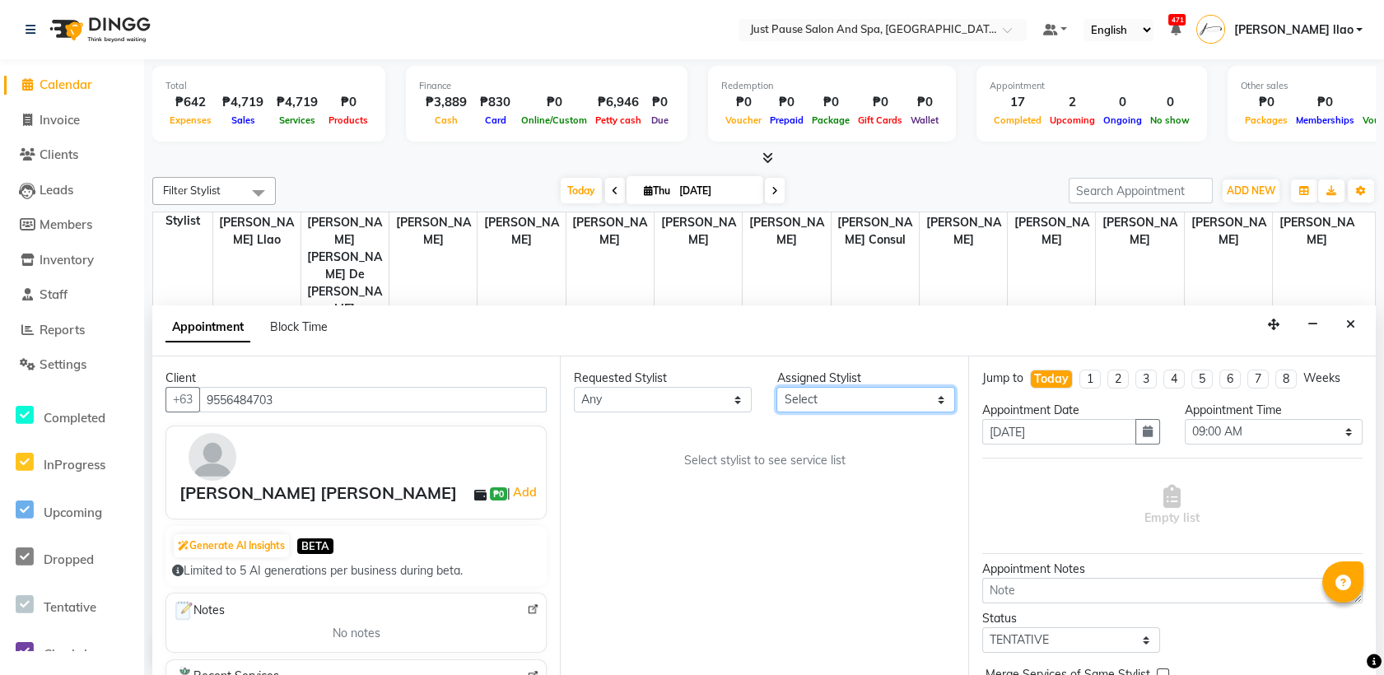
select select "72583"
click at [776, 387] on select "Select [PERSON_NAME] [PERSON_NAME] [PERSON_NAME] llao [PERSON_NAME] [PERSON_NAM…" at bounding box center [865, 400] width 178 height 26
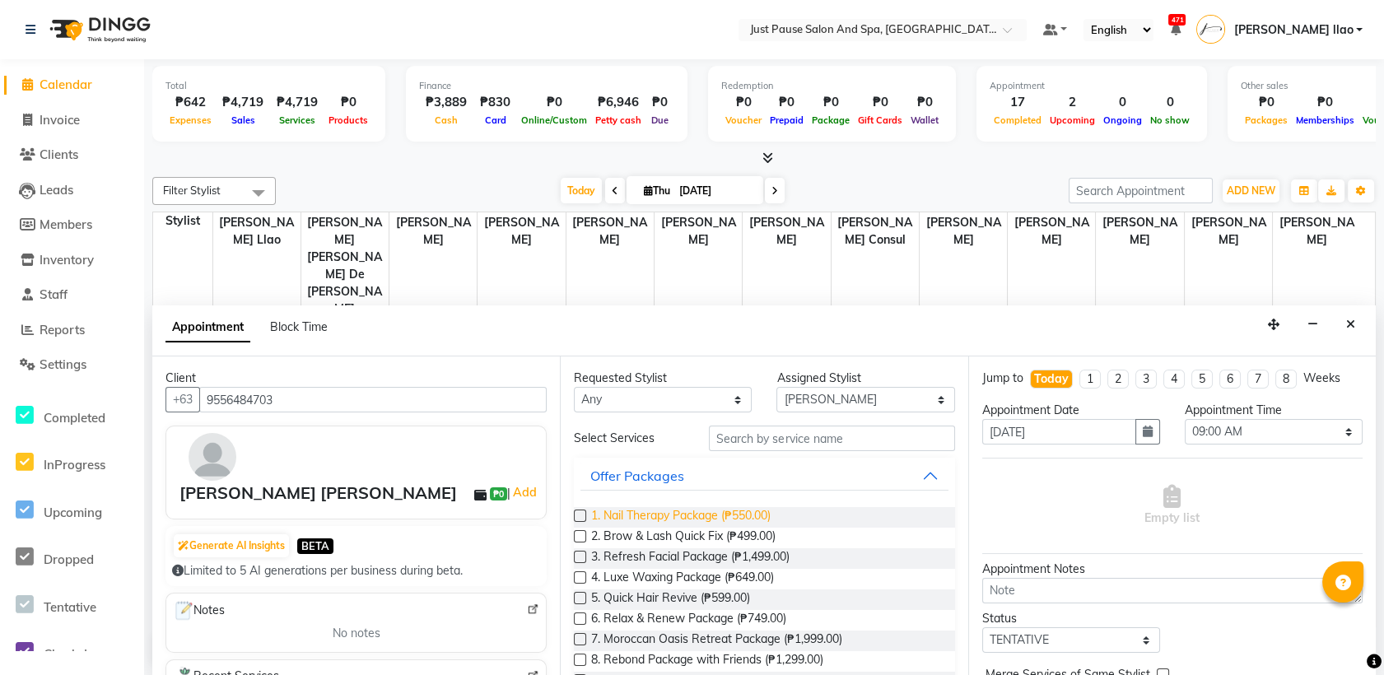
click at [619, 517] on span "1. Nail Therapy Package (₱550.00)" at bounding box center [681, 517] width 180 height 21
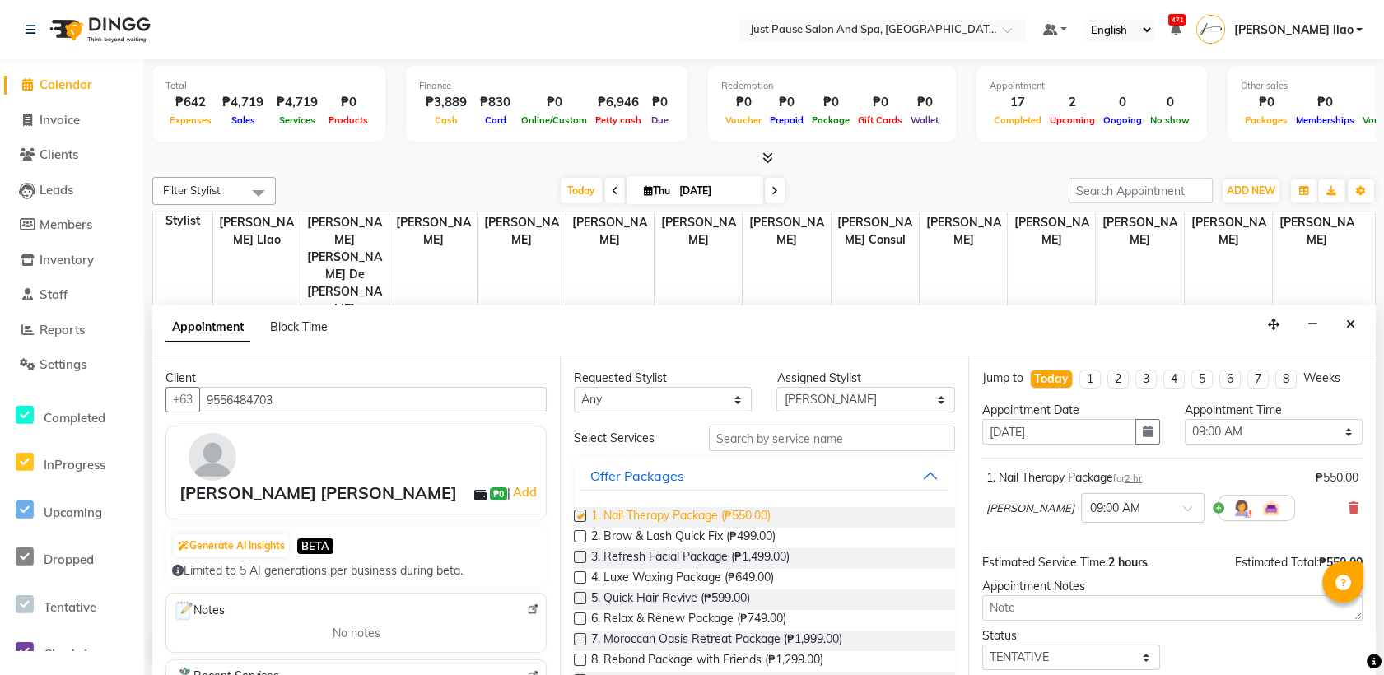
checkbox input "false"
click at [898, 398] on select "Select [PERSON_NAME] [PERSON_NAME] [PERSON_NAME] llao [PERSON_NAME] [PERSON_NAM…" at bounding box center [865, 400] width 178 height 26
select select "30379"
click at [776, 387] on select "Select [PERSON_NAME] [PERSON_NAME] [PERSON_NAME] llao [PERSON_NAME] [PERSON_NAM…" at bounding box center [865, 400] width 178 height 26
click at [581, 515] on label at bounding box center [580, 516] width 12 height 12
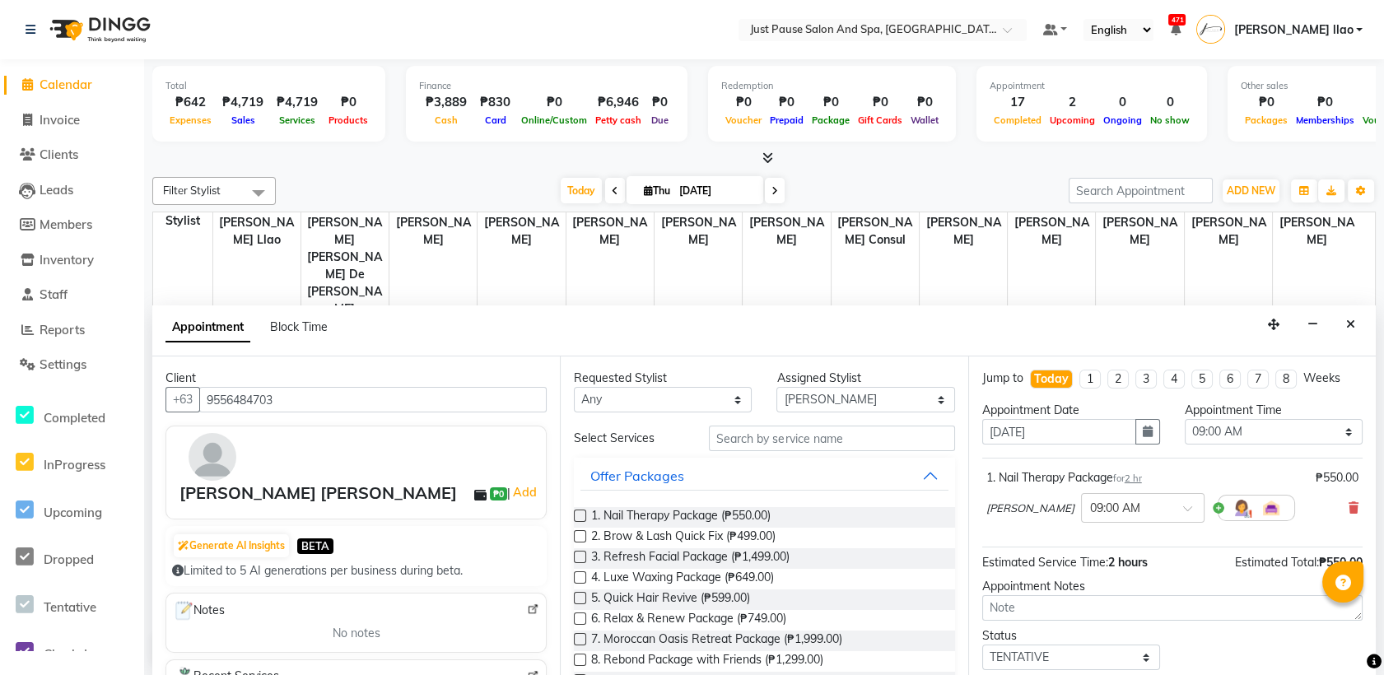
click at [581, 515] on input "checkbox" at bounding box center [579, 517] width 11 height 11
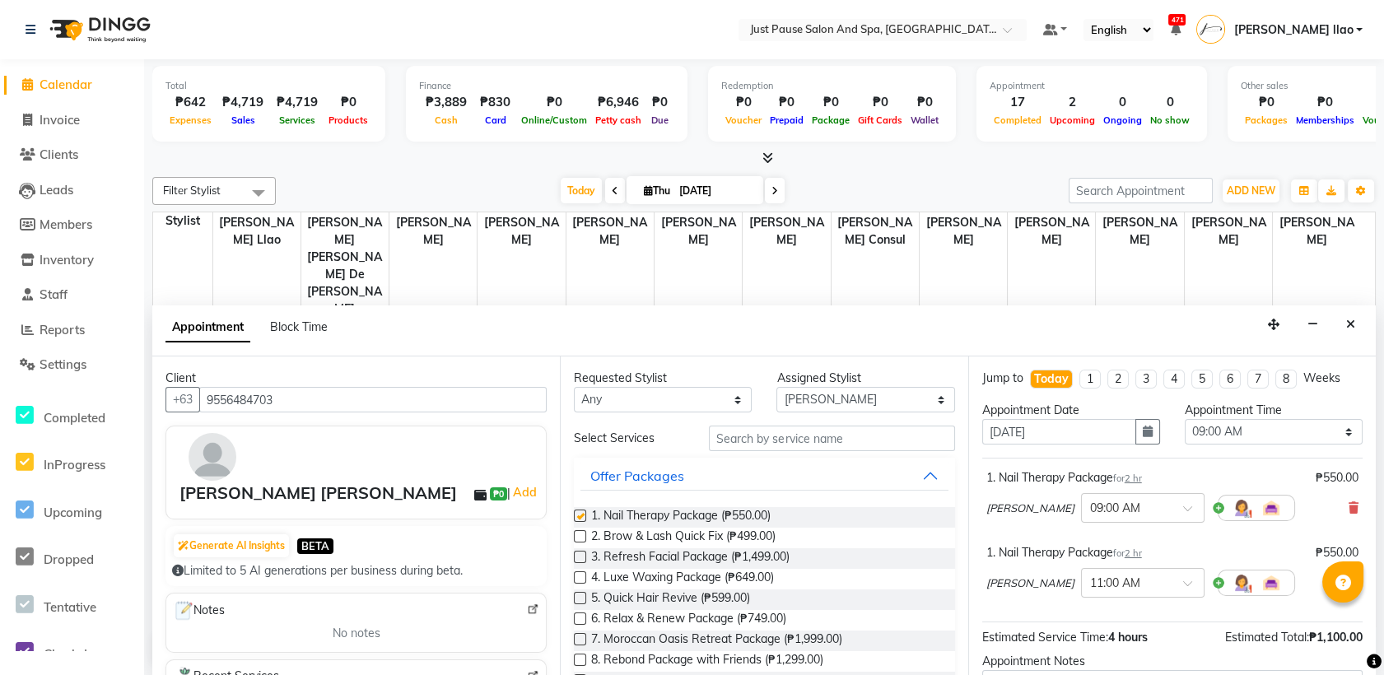
checkbox input "false"
click at [1244, 423] on select "Select 09:00 AM 09:05 AM 09:10 AM 09:15 AM 09:20 AM 09:25 AM 09:30 AM 09:35 AM …" at bounding box center [1274, 432] width 178 height 26
select select "1020"
click at [1185, 419] on select "Select 09:00 AM 09:05 AM 09:10 AM 09:15 AM 09:20 AM 09:25 AM 09:30 AM 09:35 AM …" at bounding box center [1274, 432] width 178 height 26
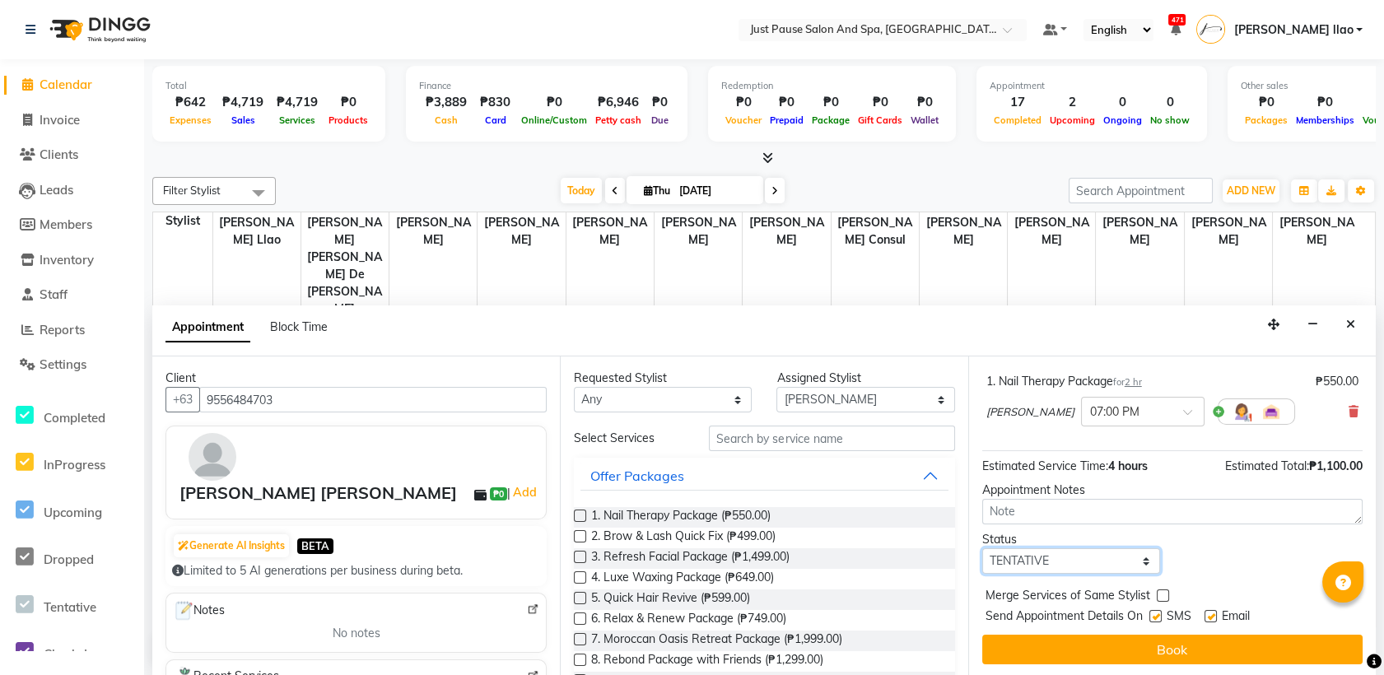
click at [1087, 559] on select "Select TENTATIVE CONFIRM CHECK-IN UPCOMING" at bounding box center [1071, 561] width 178 height 26
select select "check-in"
click at [982, 548] on select "Select TENTATIVE CONFIRM CHECK-IN UPCOMING" at bounding box center [1071, 561] width 178 height 26
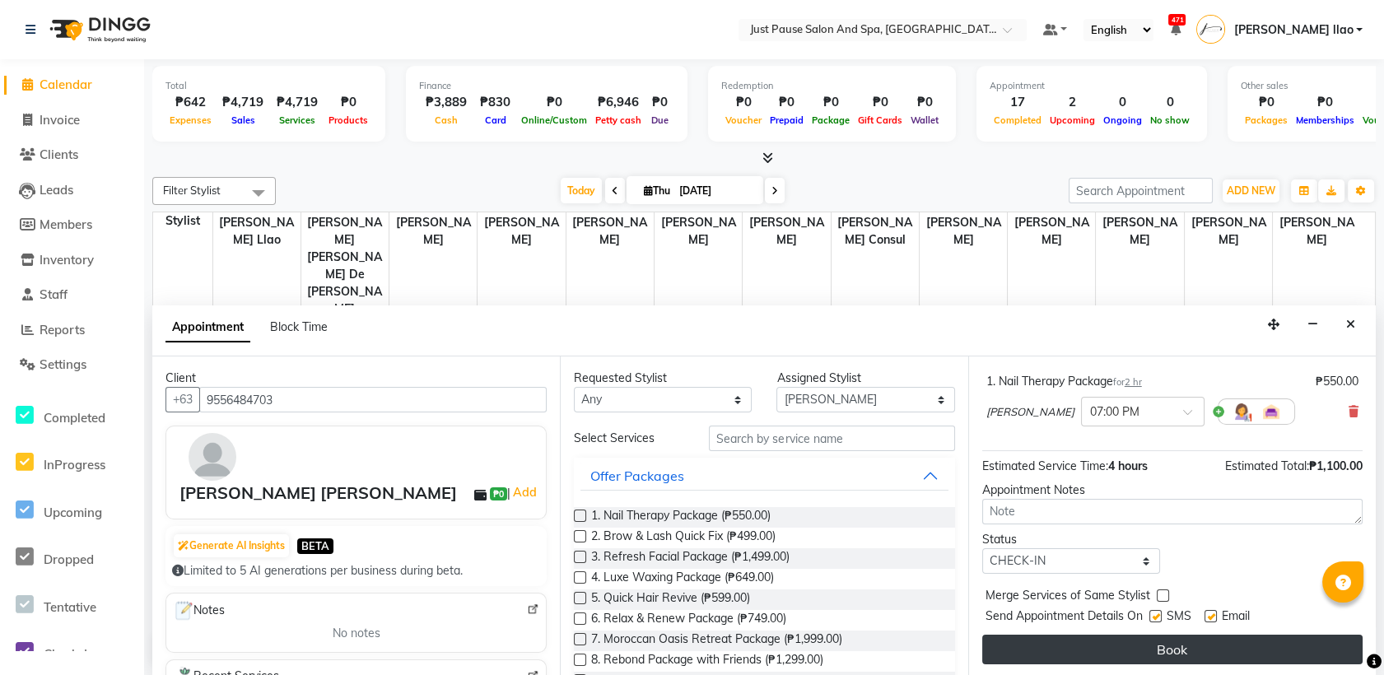
click at [1155, 646] on button "Book" at bounding box center [1172, 650] width 380 height 30
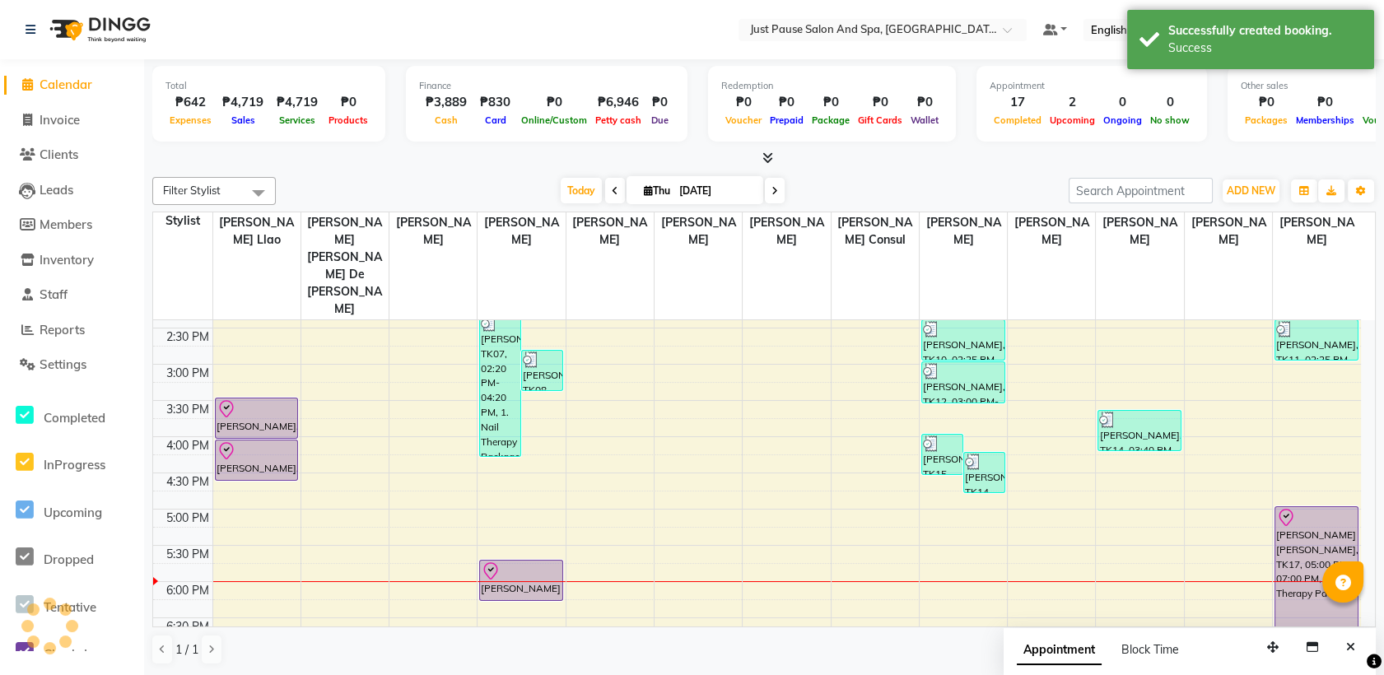
scroll to position [0, 0]
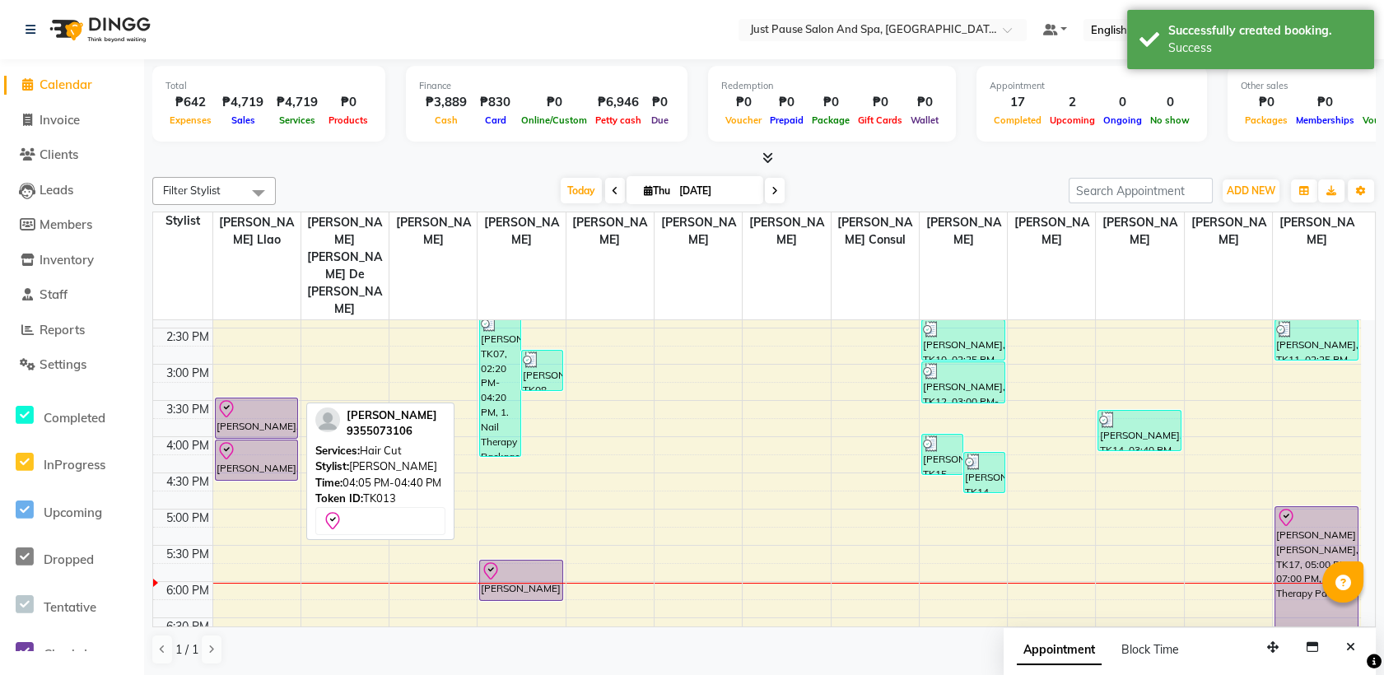
click at [239, 441] on div at bounding box center [257, 451] width 81 height 20
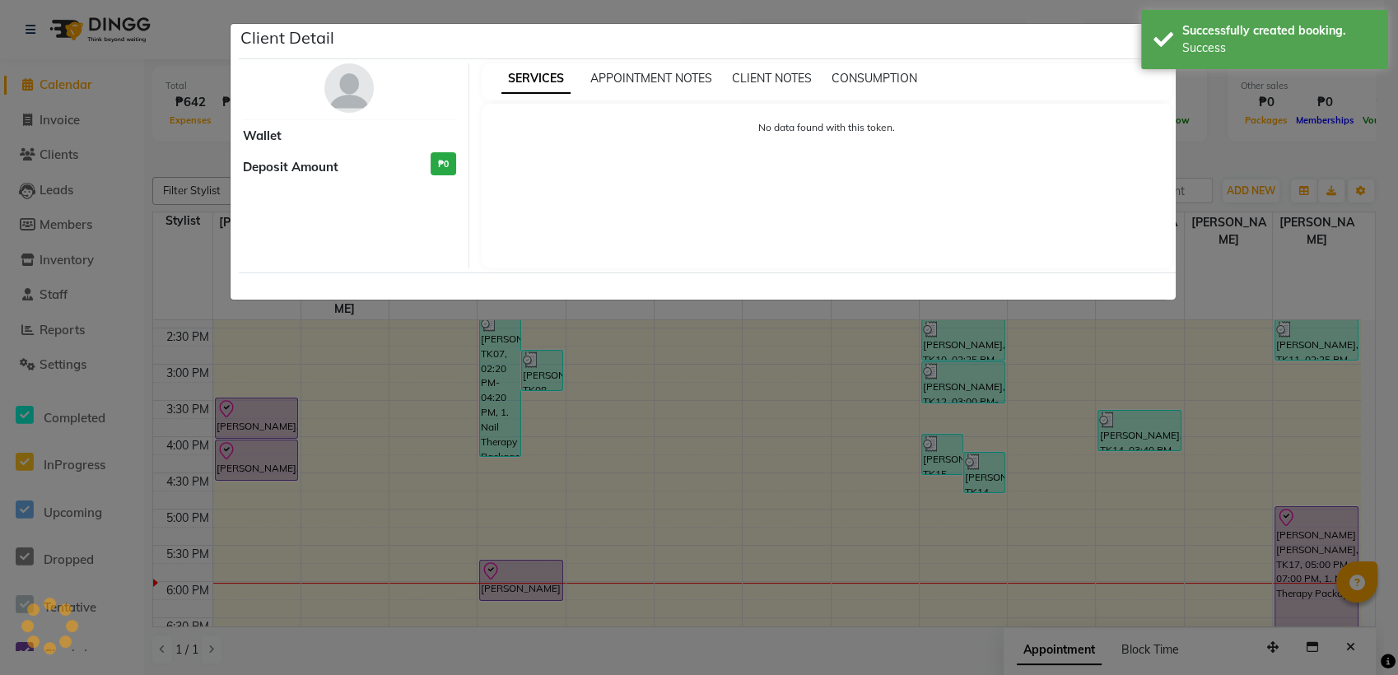
select select "8"
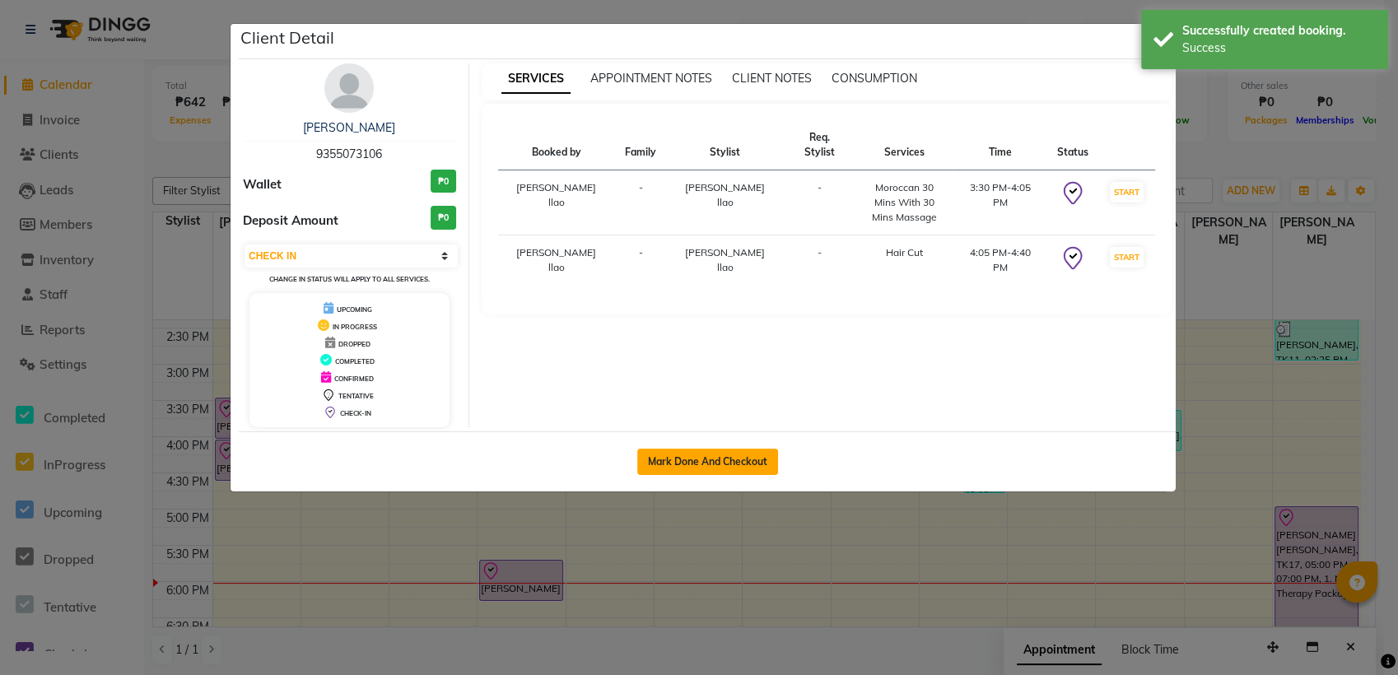
click at [665, 458] on button "Mark Done And Checkout" at bounding box center [707, 462] width 141 height 26
select select "service"
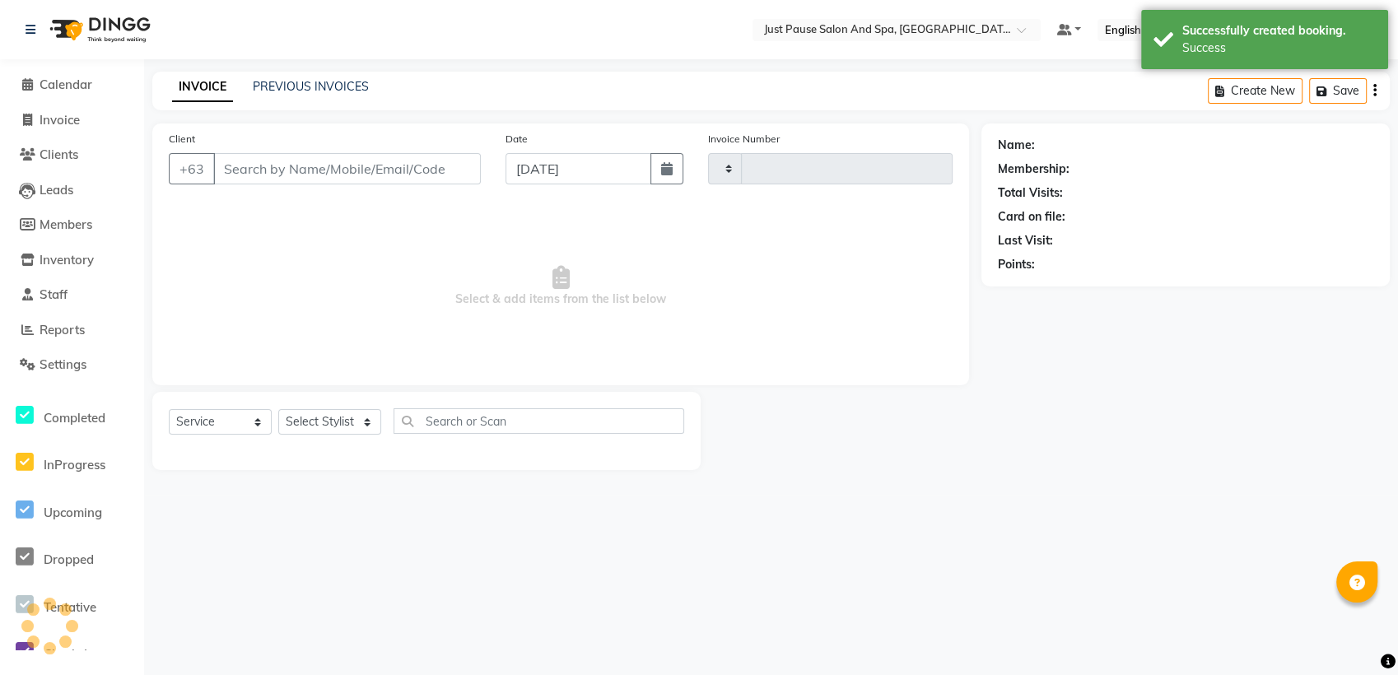
type input "2490"
select select "4927"
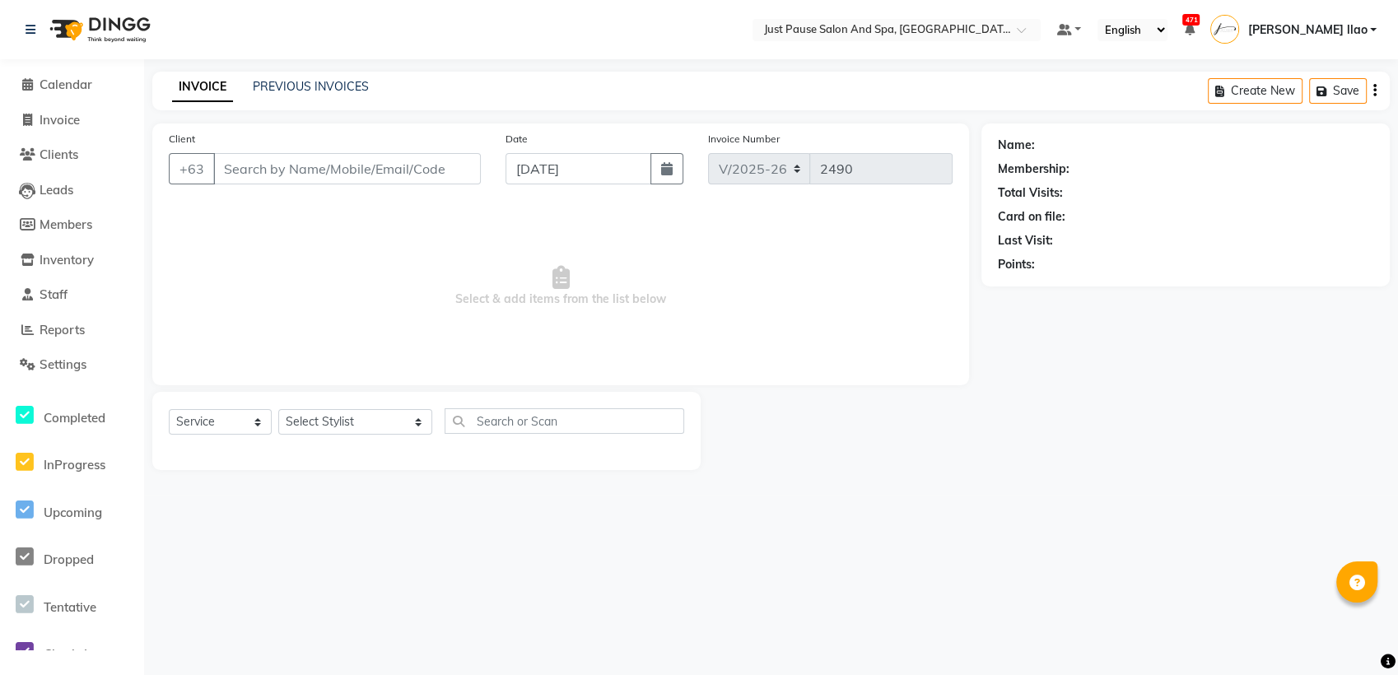
type input "9355073106"
select select "30376"
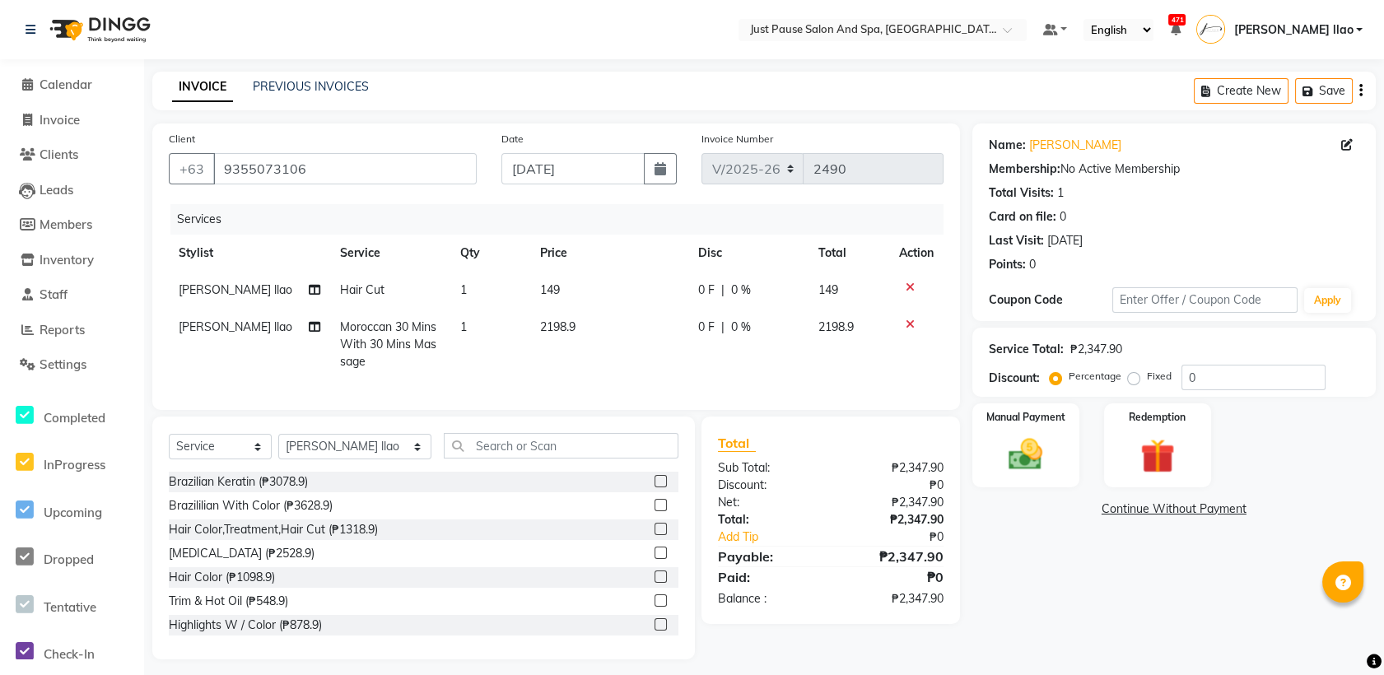
click at [581, 326] on td "2198.9" at bounding box center [609, 345] width 158 height 72
select select "30376"
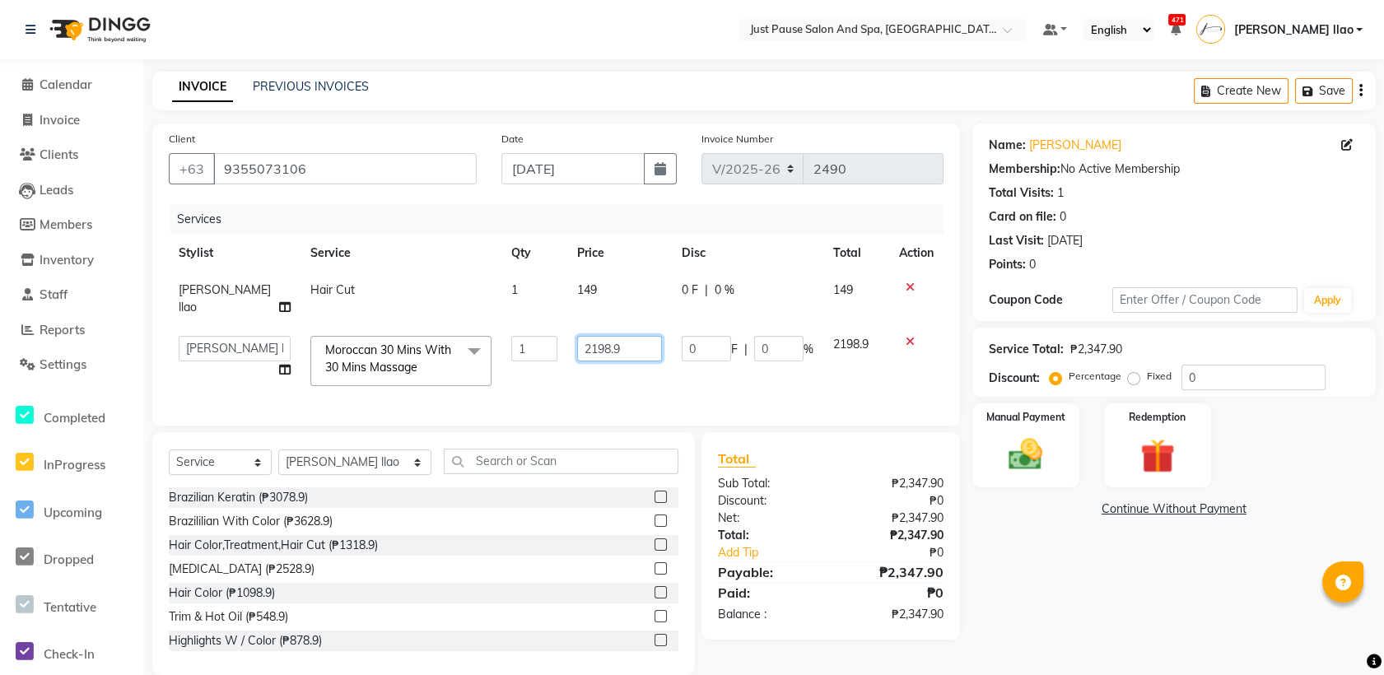
click at [617, 336] on input "2198.9" at bounding box center [619, 349] width 85 height 26
type input "2199"
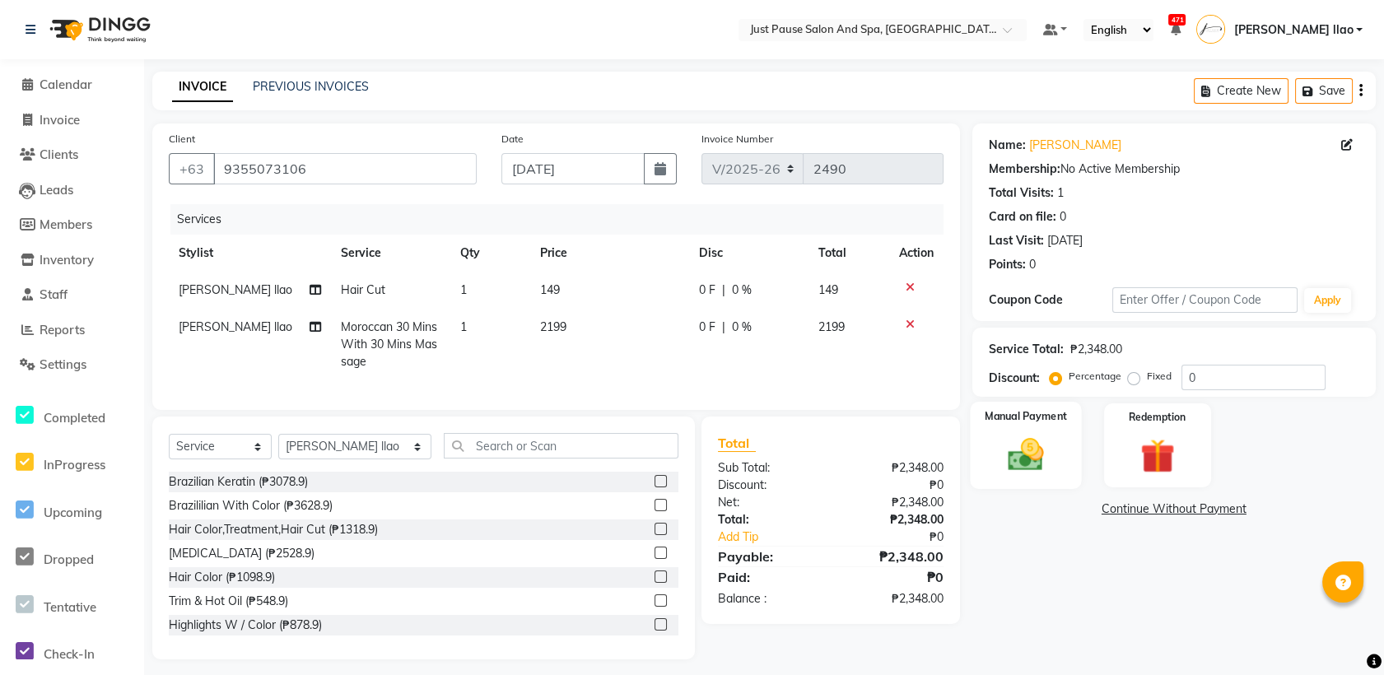
click at [1023, 454] on img at bounding box center [1026, 454] width 58 height 41
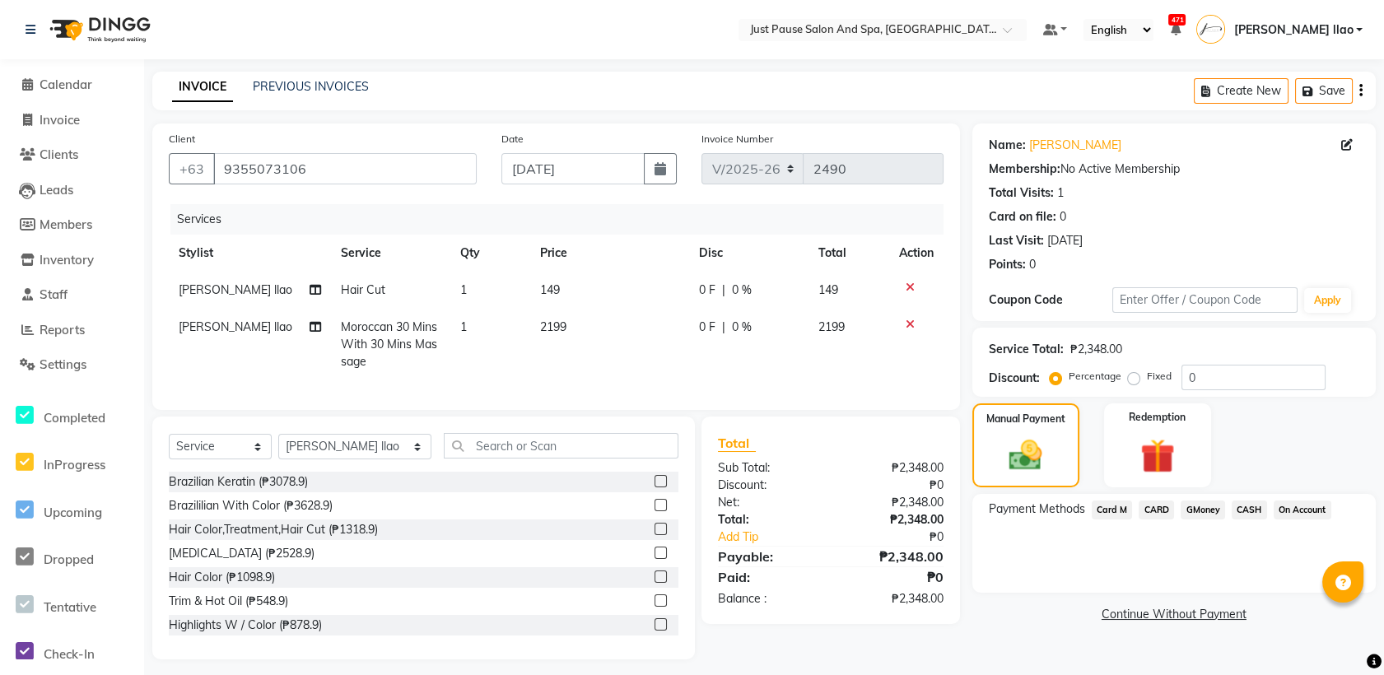
click at [1251, 509] on span "CASH" at bounding box center [1249, 510] width 35 height 19
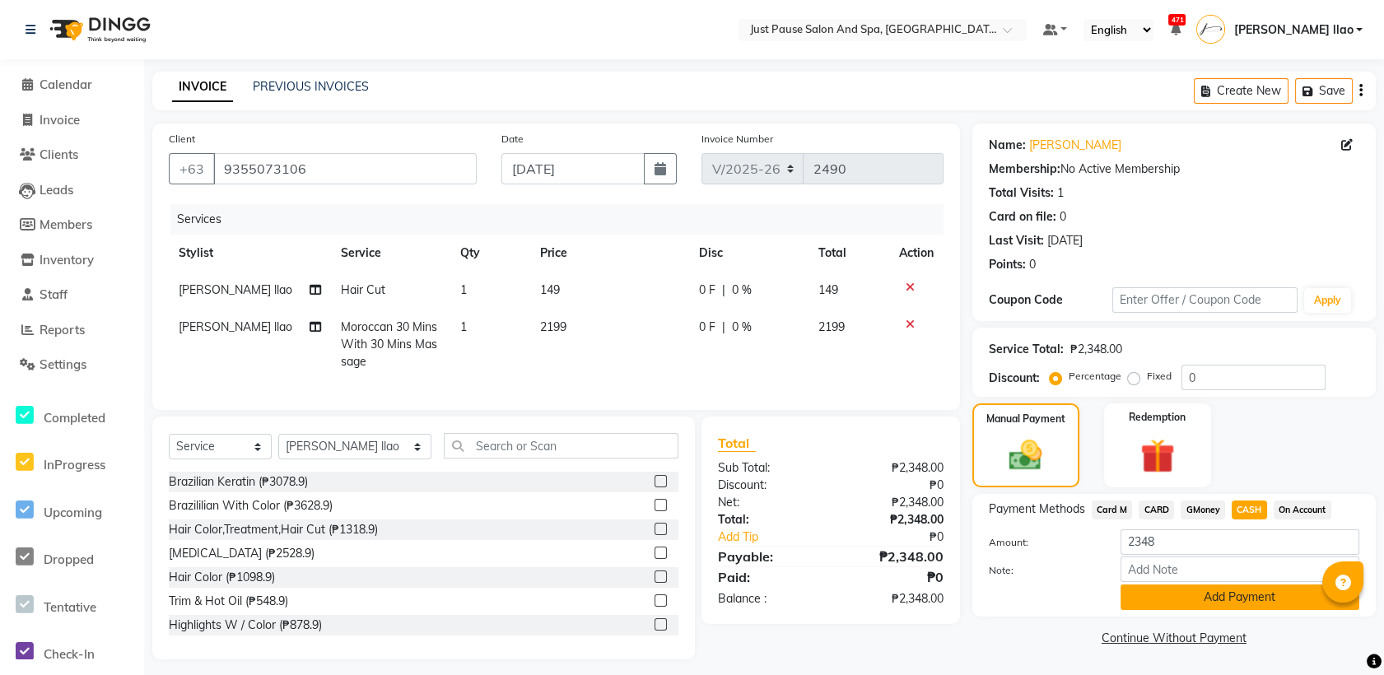
click at [1261, 598] on button "Add Payment" at bounding box center [1240, 598] width 239 height 26
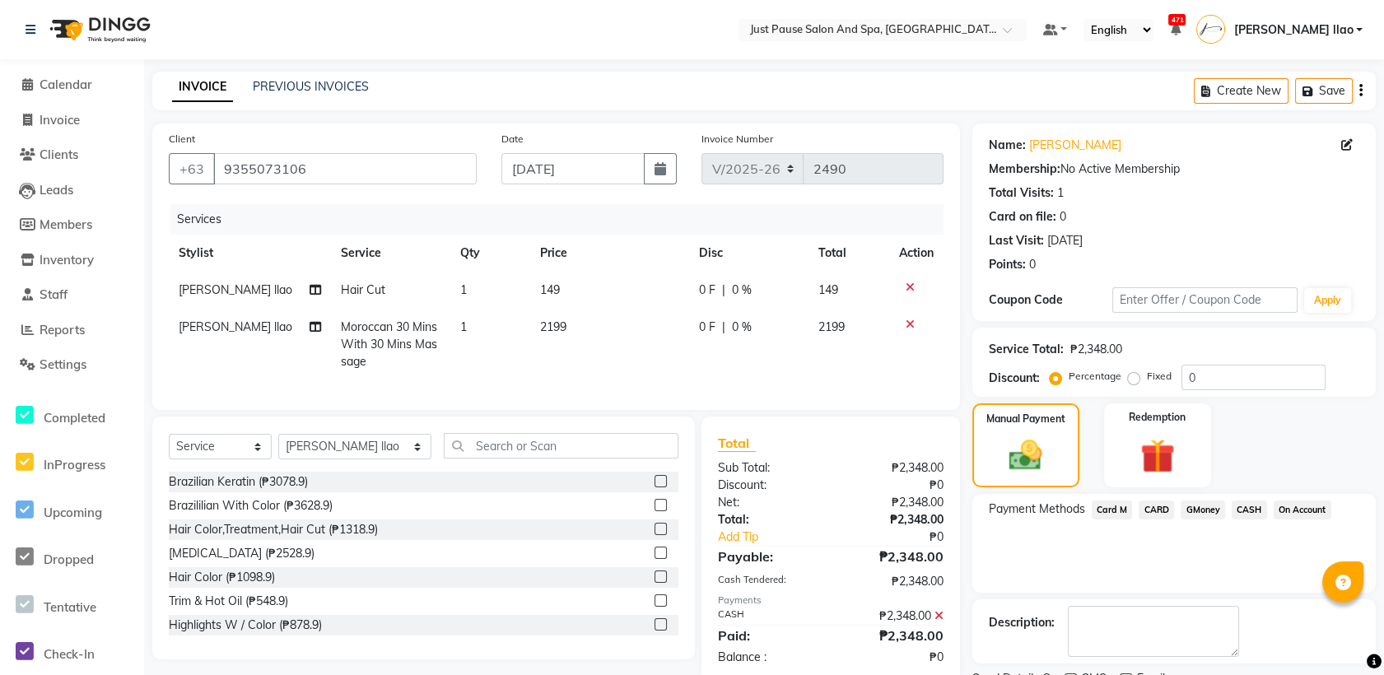
scroll to position [68, 0]
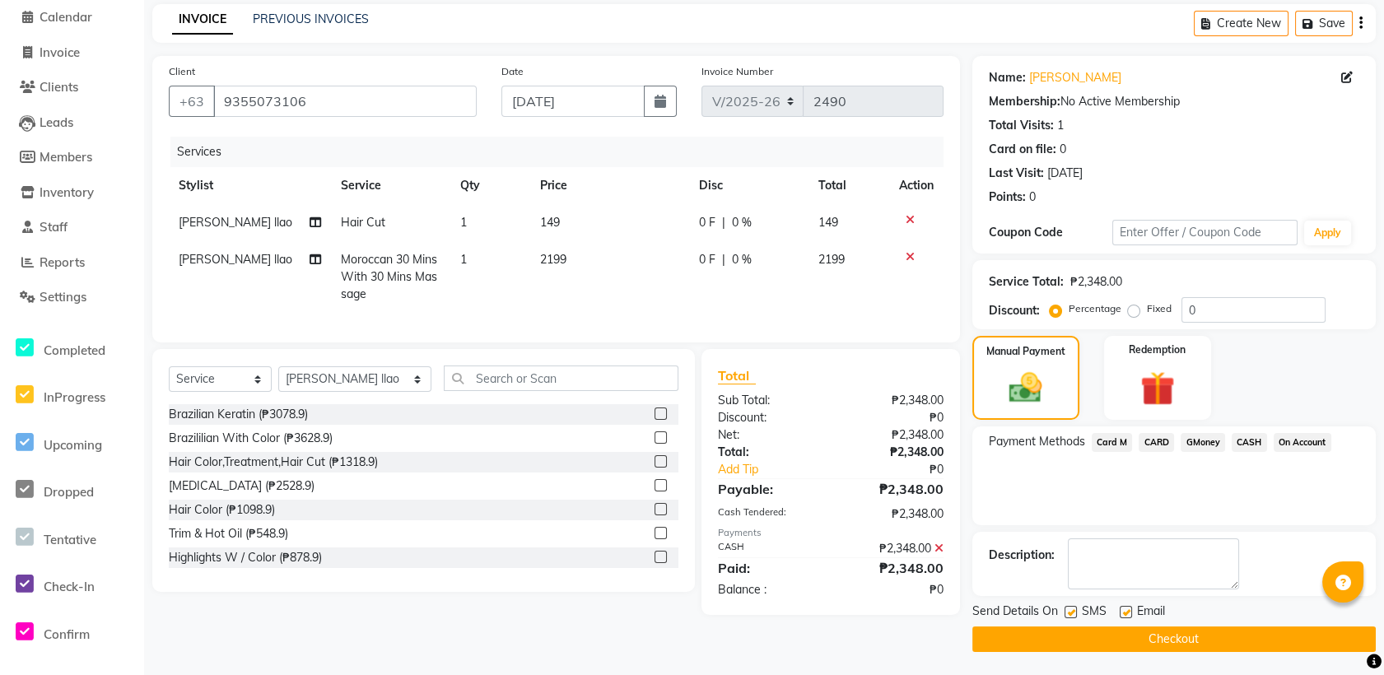
click at [1278, 642] on button "Checkout" at bounding box center [1173, 640] width 403 height 26
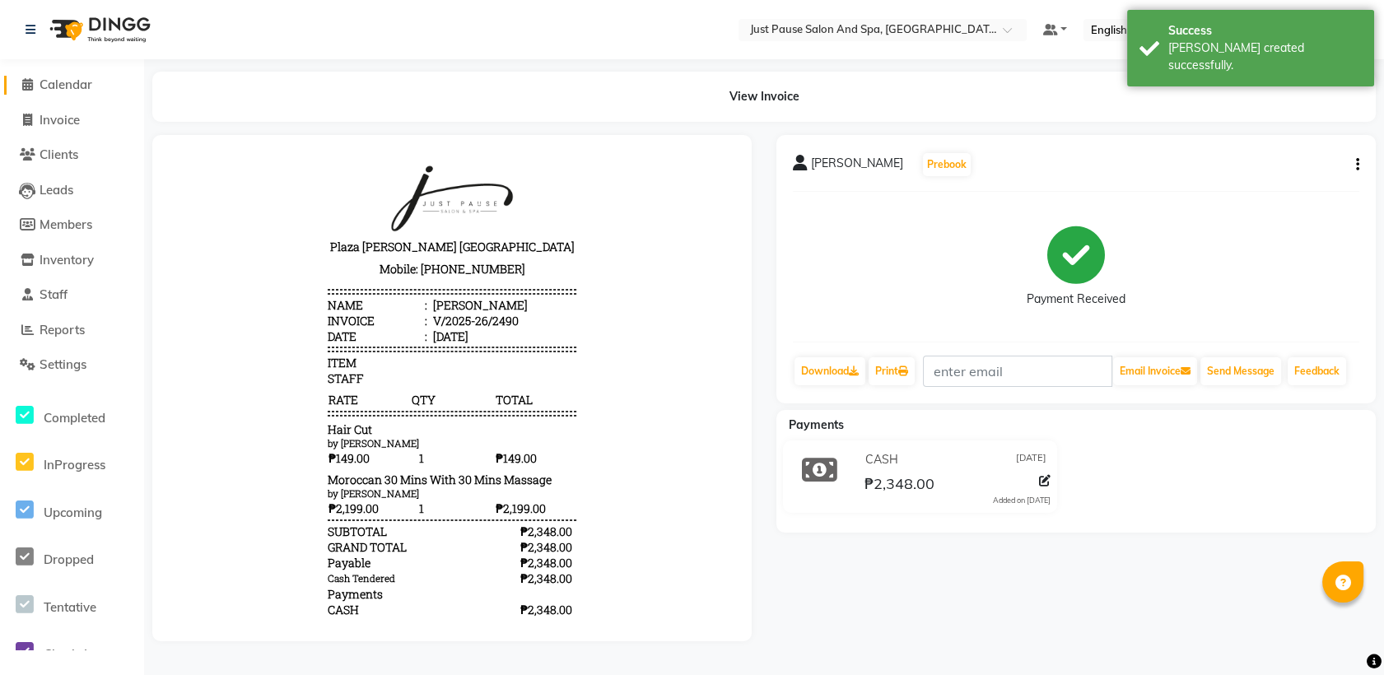
click at [25, 83] on icon at bounding box center [27, 84] width 11 height 12
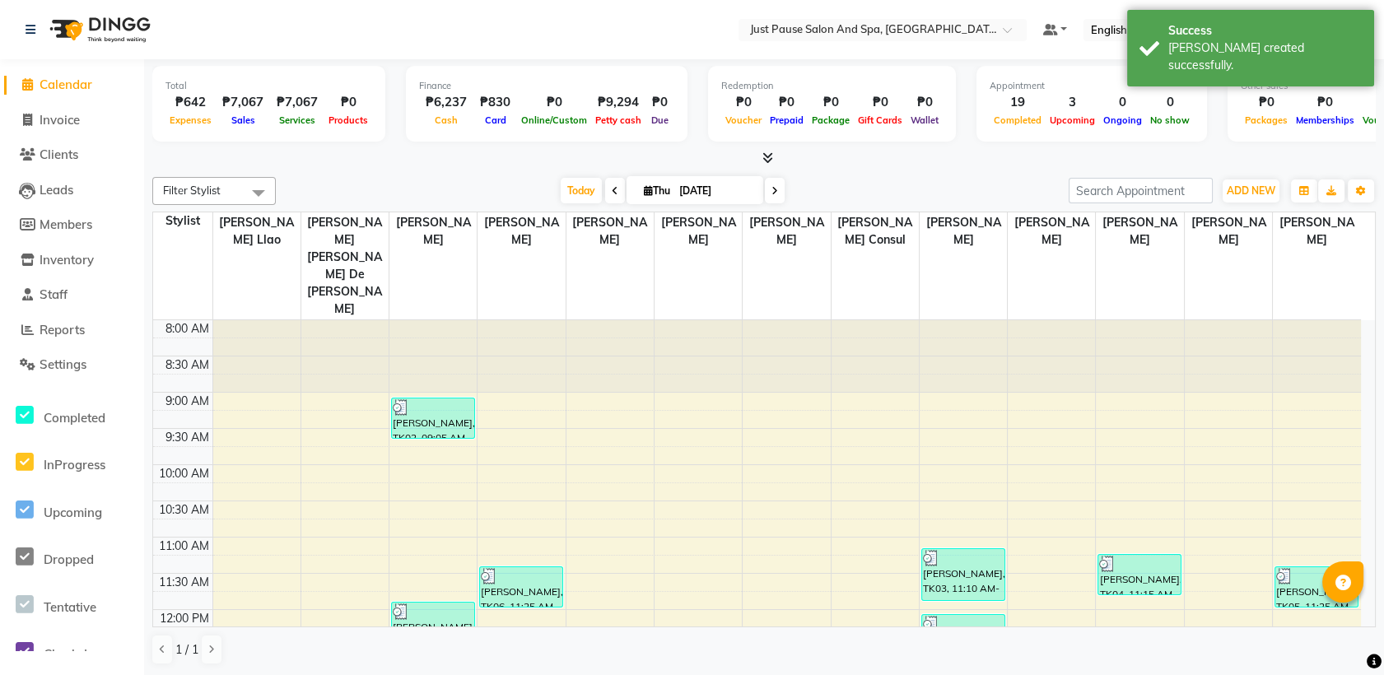
scroll to position [487, 0]
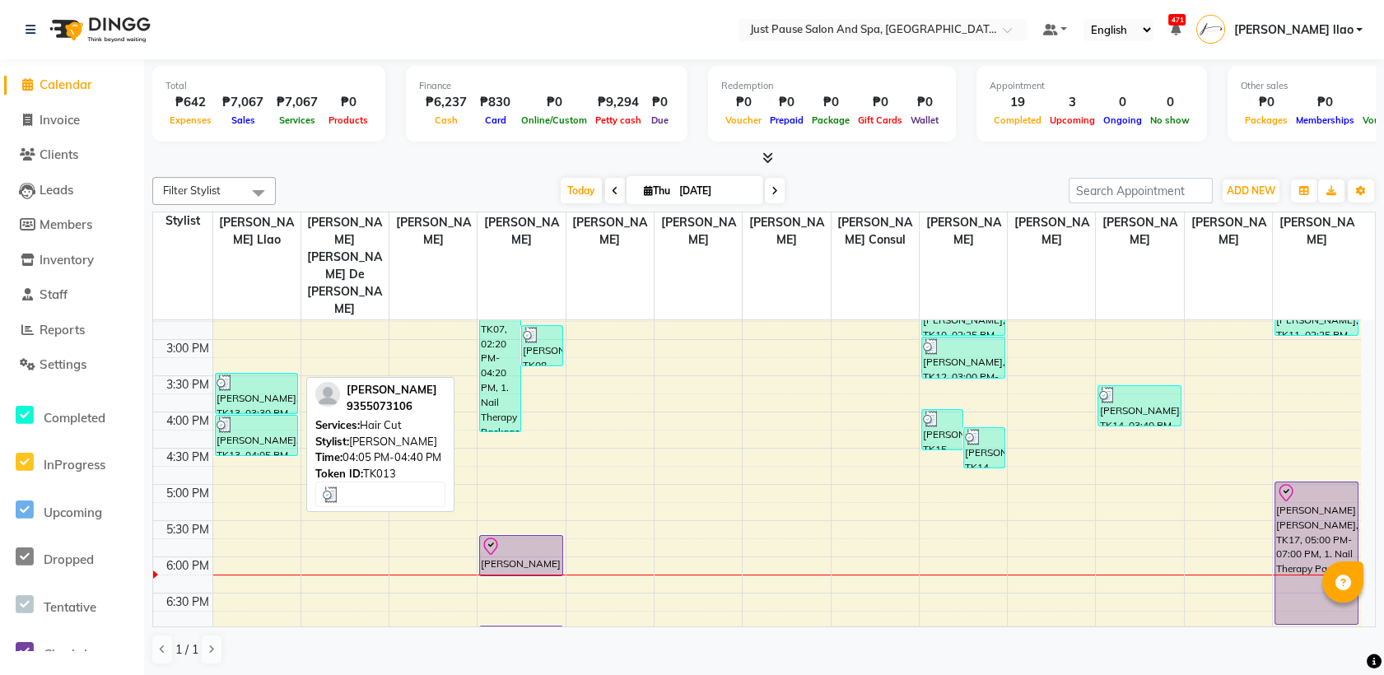
click at [263, 416] on div "[PERSON_NAME], TK13, 04:05 PM-04:40 PM, Hair Cut" at bounding box center [257, 436] width 82 height 40
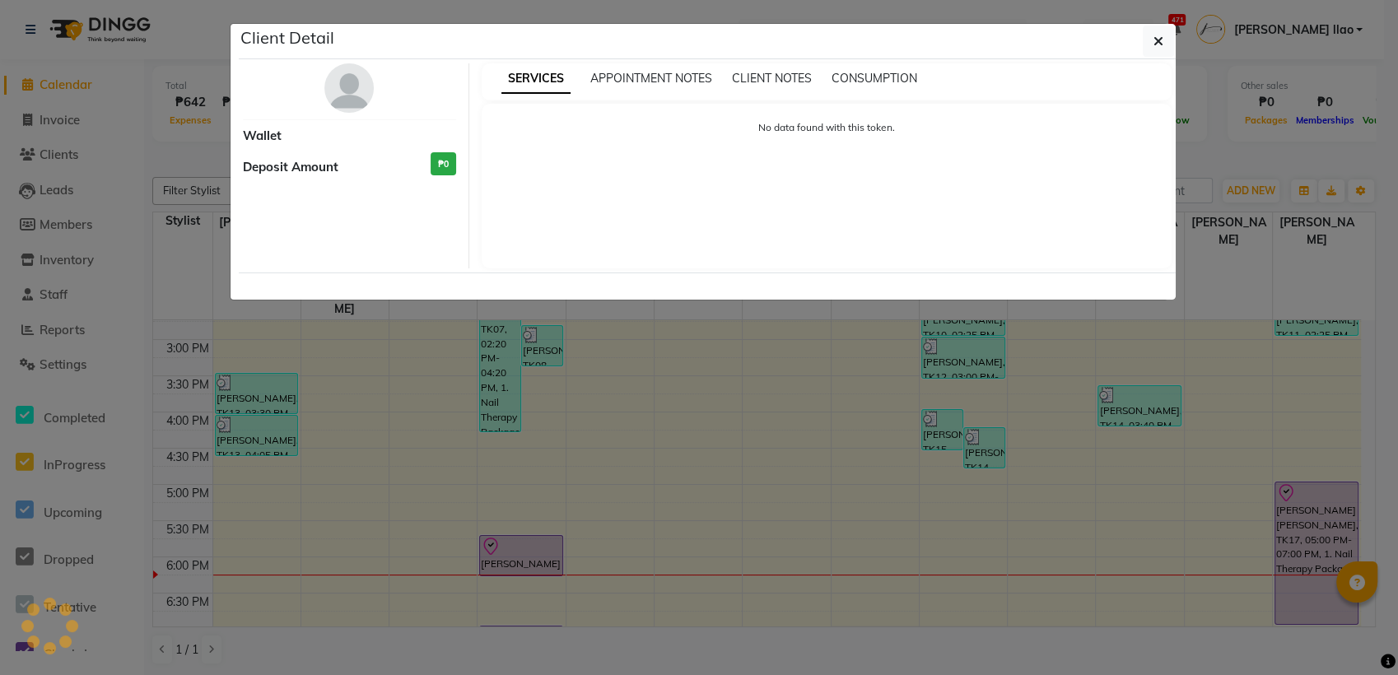
select select "3"
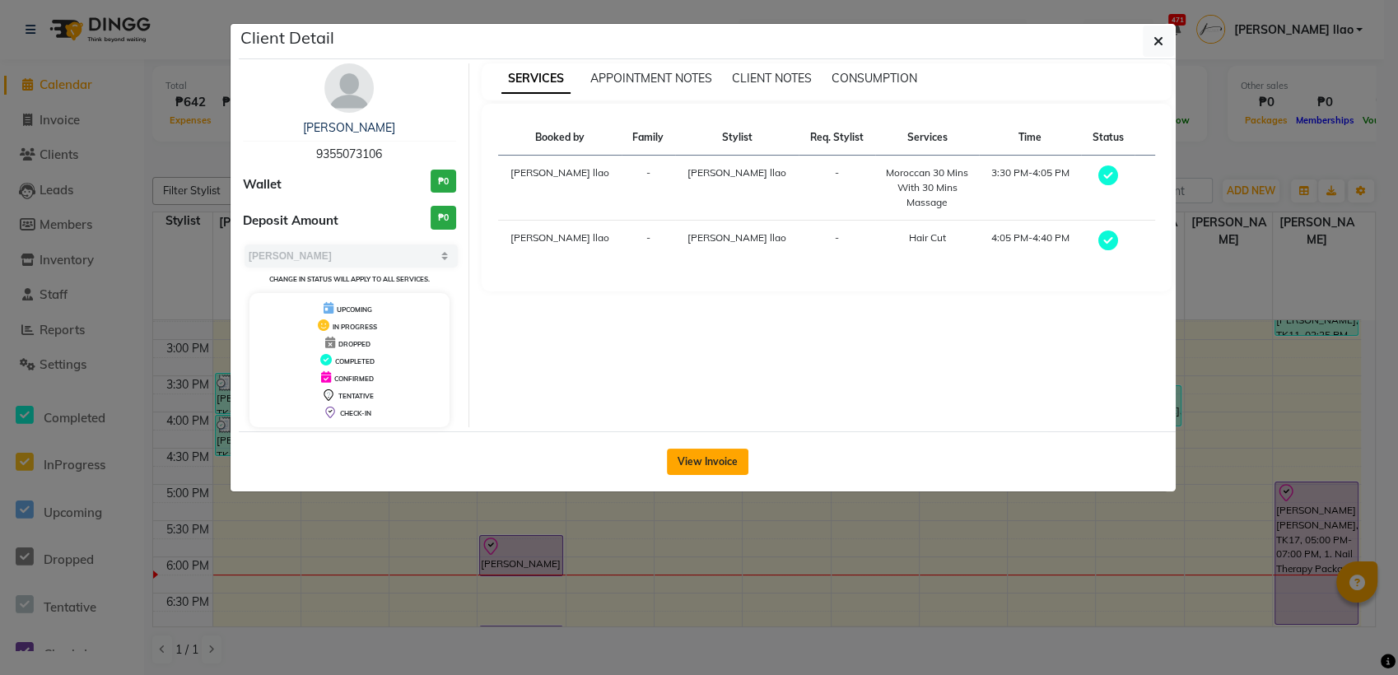
click at [738, 459] on button "View Invoice" at bounding box center [708, 462] width 82 height 26
